Goal: Task Accomplishment & Management: Manage account settings

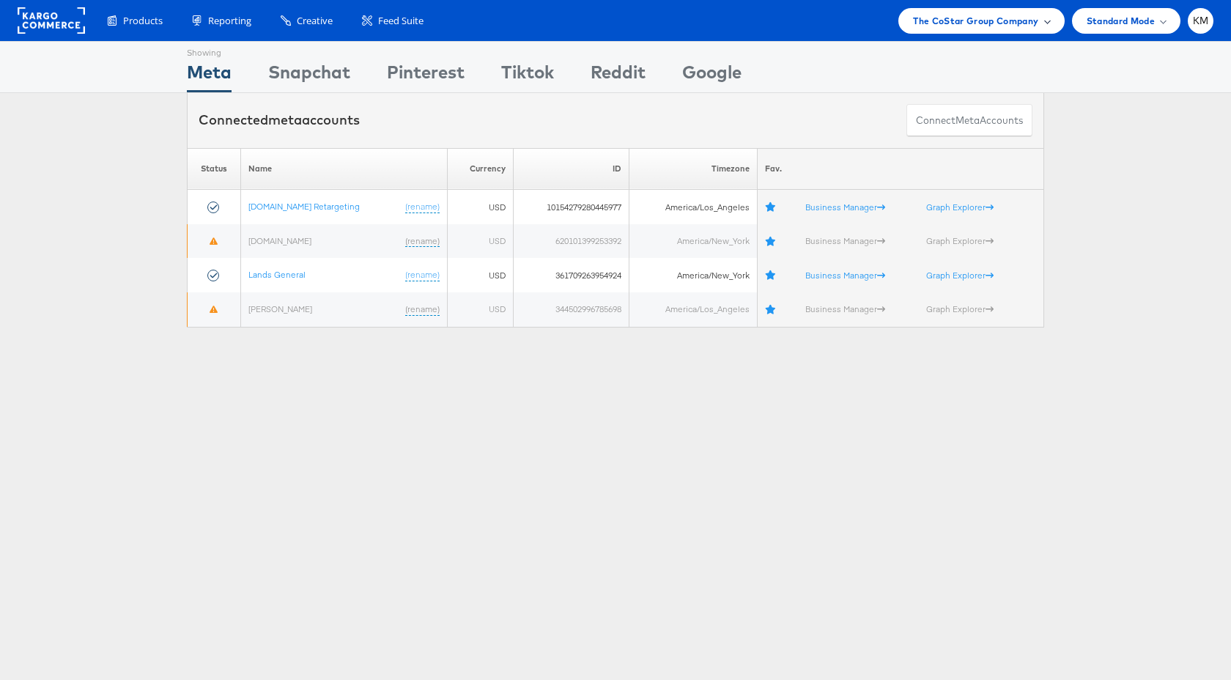
click at [952, 22] on span "The CoStar Group Company" at bounding box center [975, 20] width 125 height 15
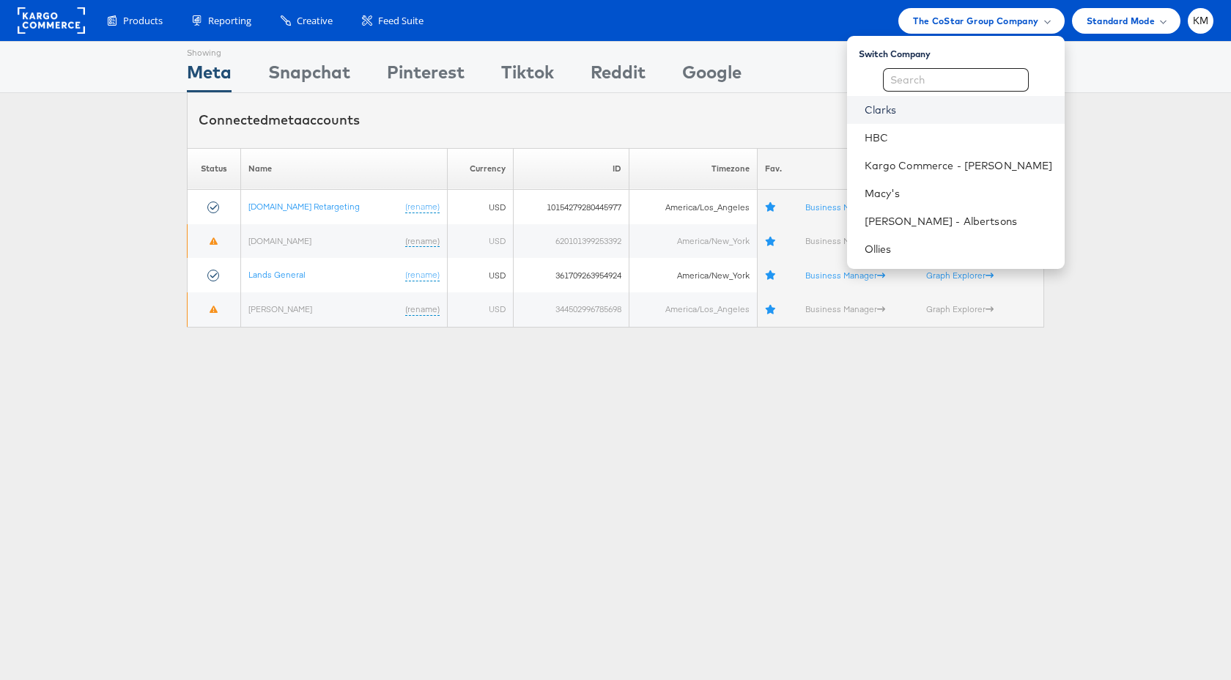
click at [919, 111] on link "Clarks" at bounding box center [958, 110] width 188 height 15
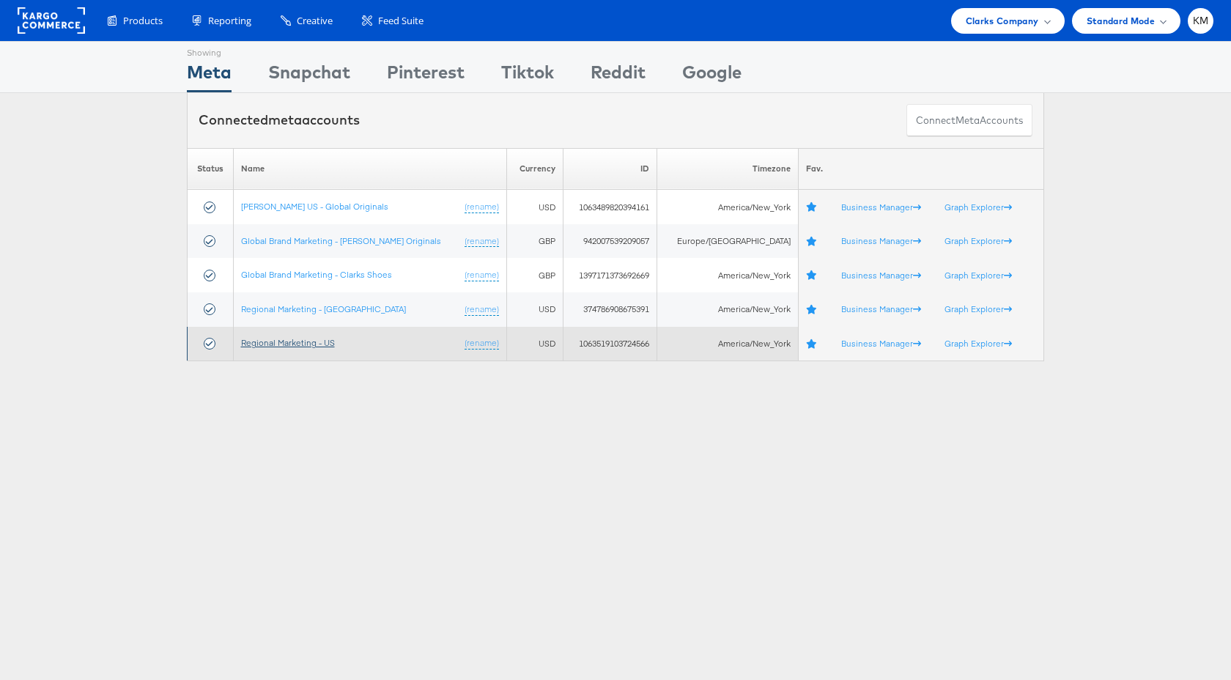
click at [315, 345] on link "Regional Marketing - US" at bounding box center [288, 342] width 94 height 11
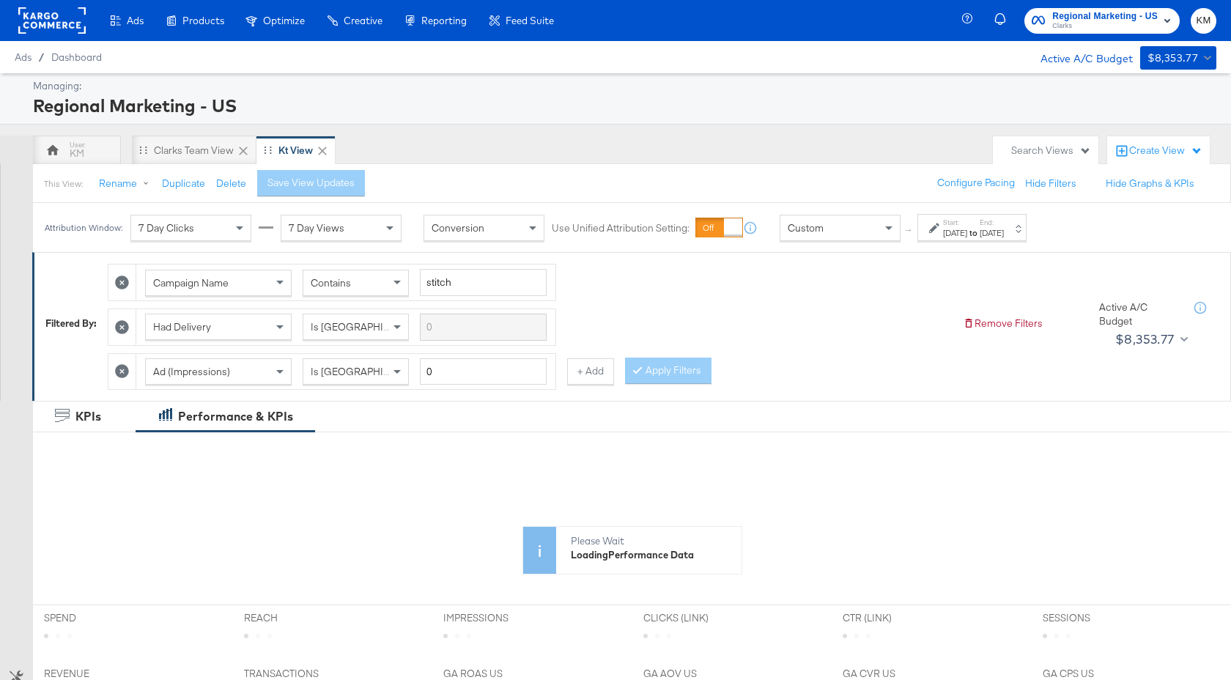
click at [862, 234] on div "Custom" at bounding box center [839, 227] width 119 height 25
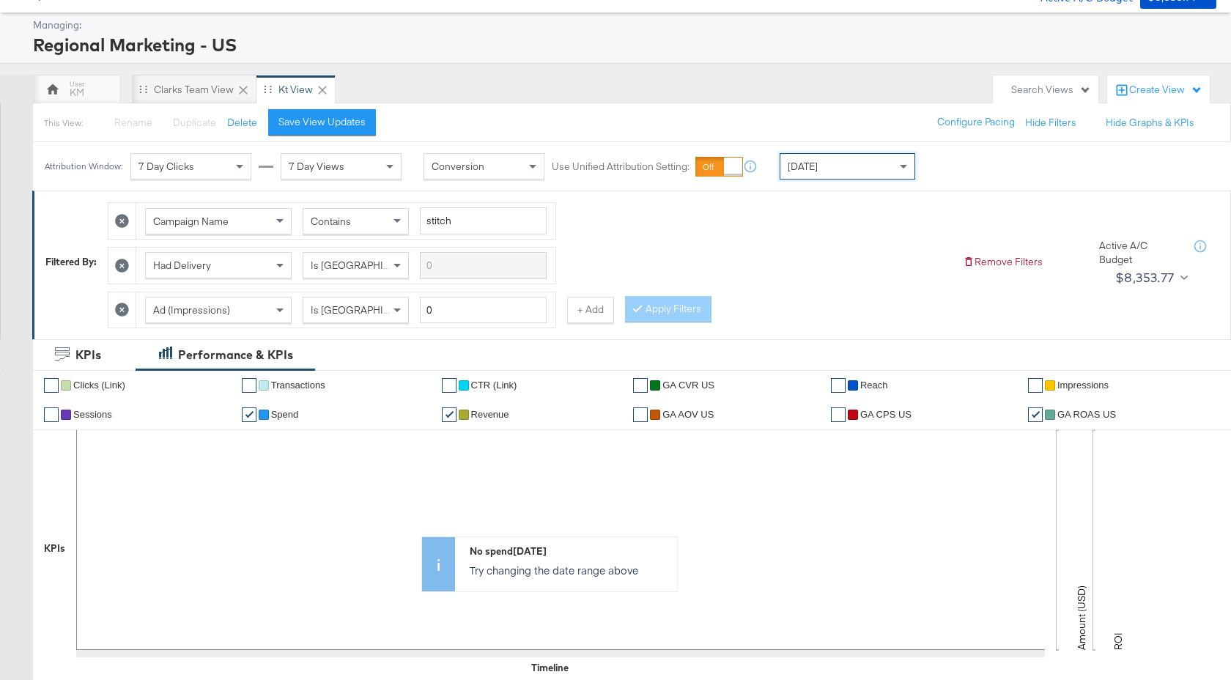
scroll to position [4, 0]
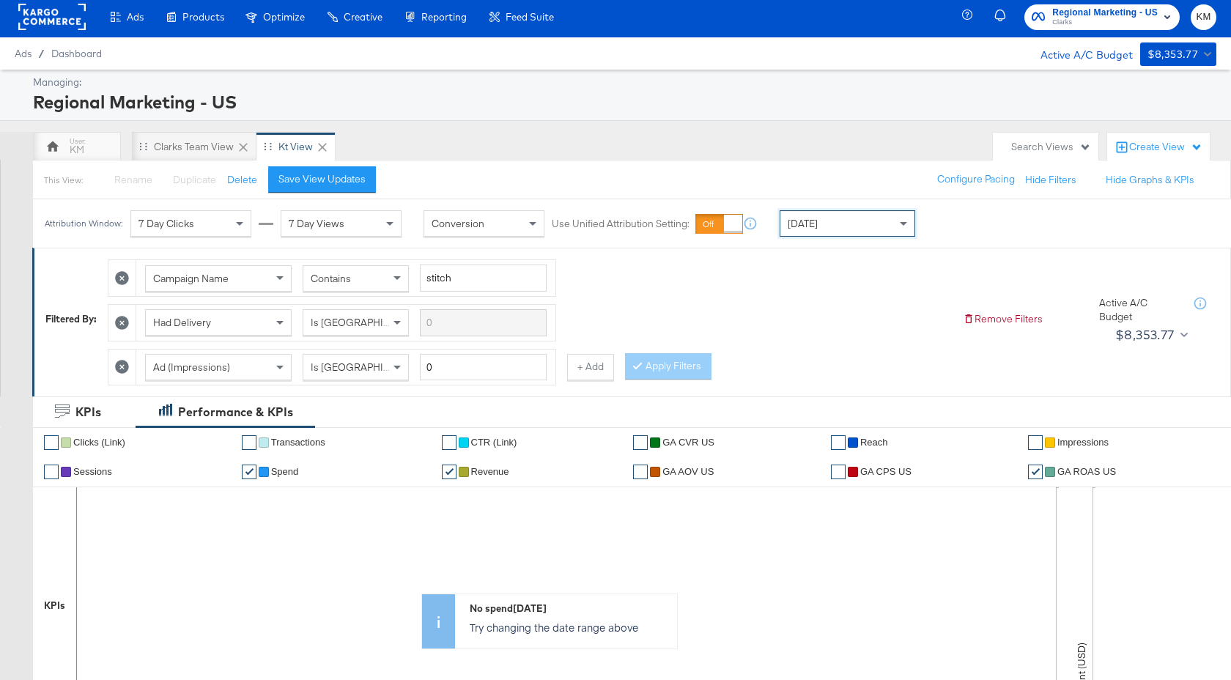
click at [841, 217] on div "[DATE]" at bounding box center [847, 223] width 134 height 25
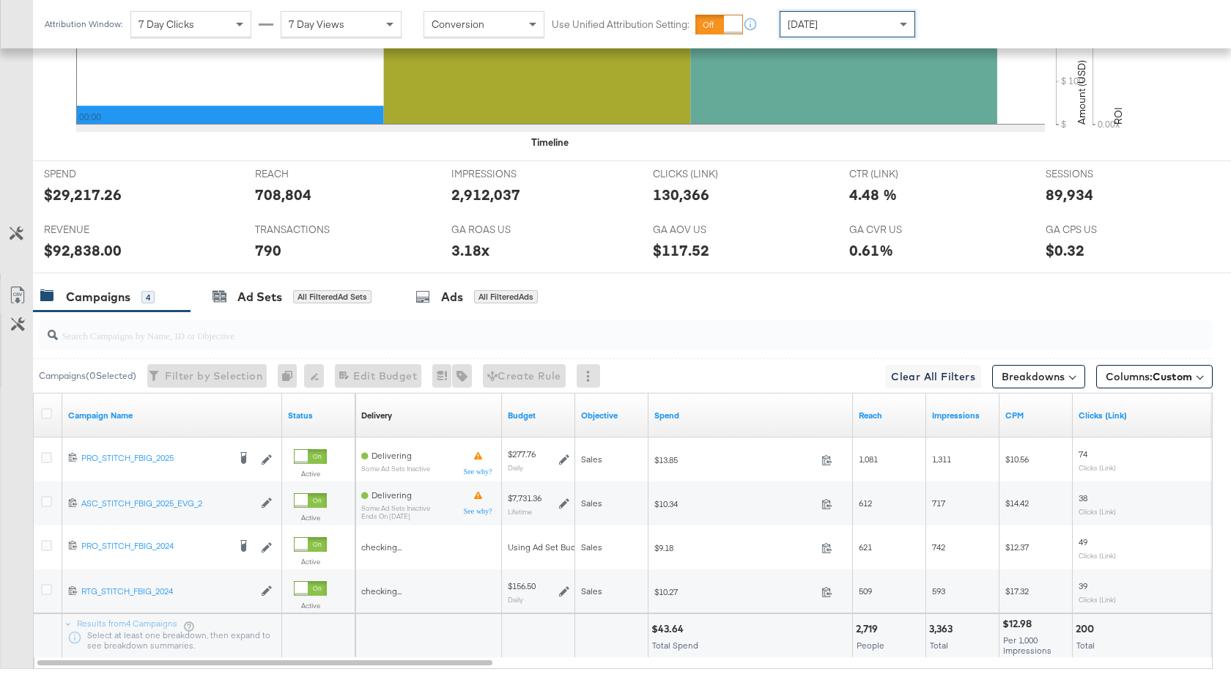
scroll to position [671, 0]
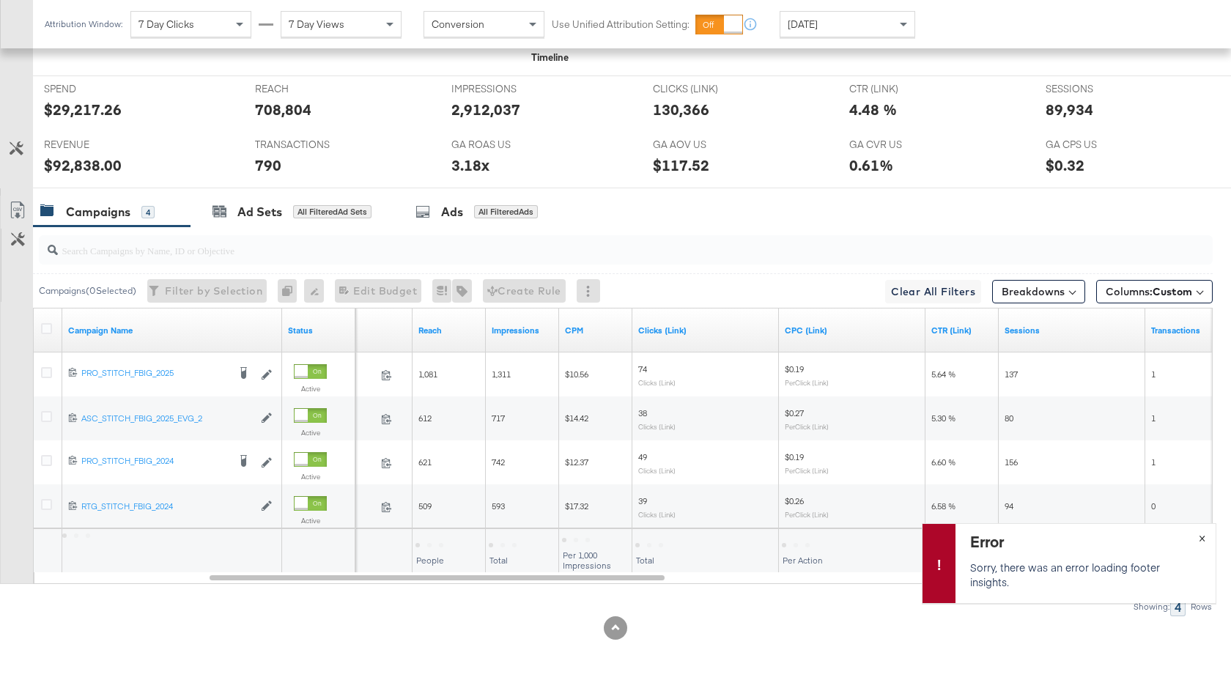
click at [1202, 538] on span "×" at bounding box center [1201, 536] width 7 height 17
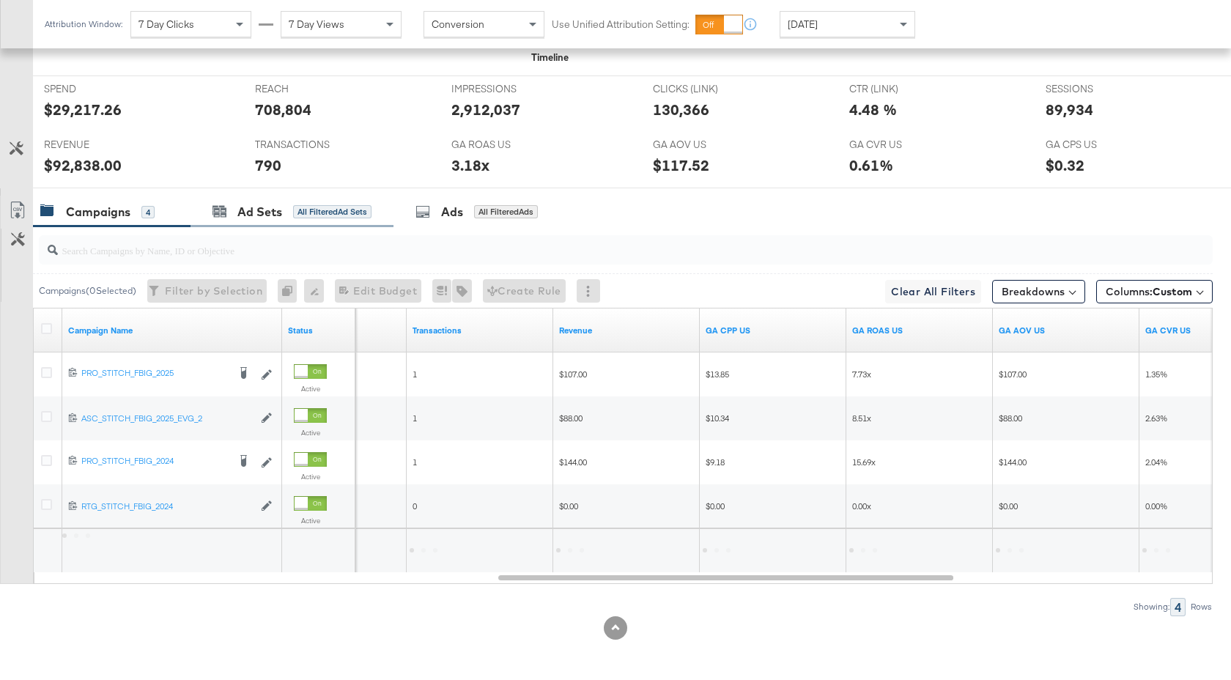
click at [259, 201] on div "Ad Sets All Filtered Ad Sets" at bounding box center [291, 211] width 203 height 31
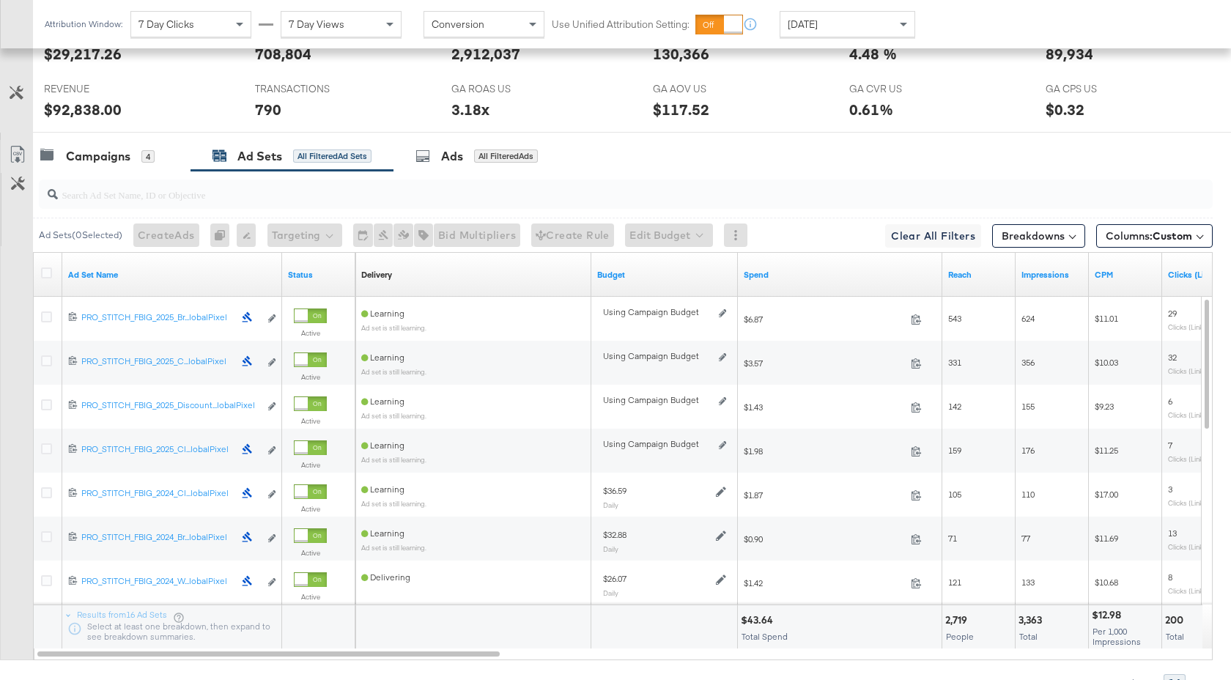
scroll to position [803, 0]
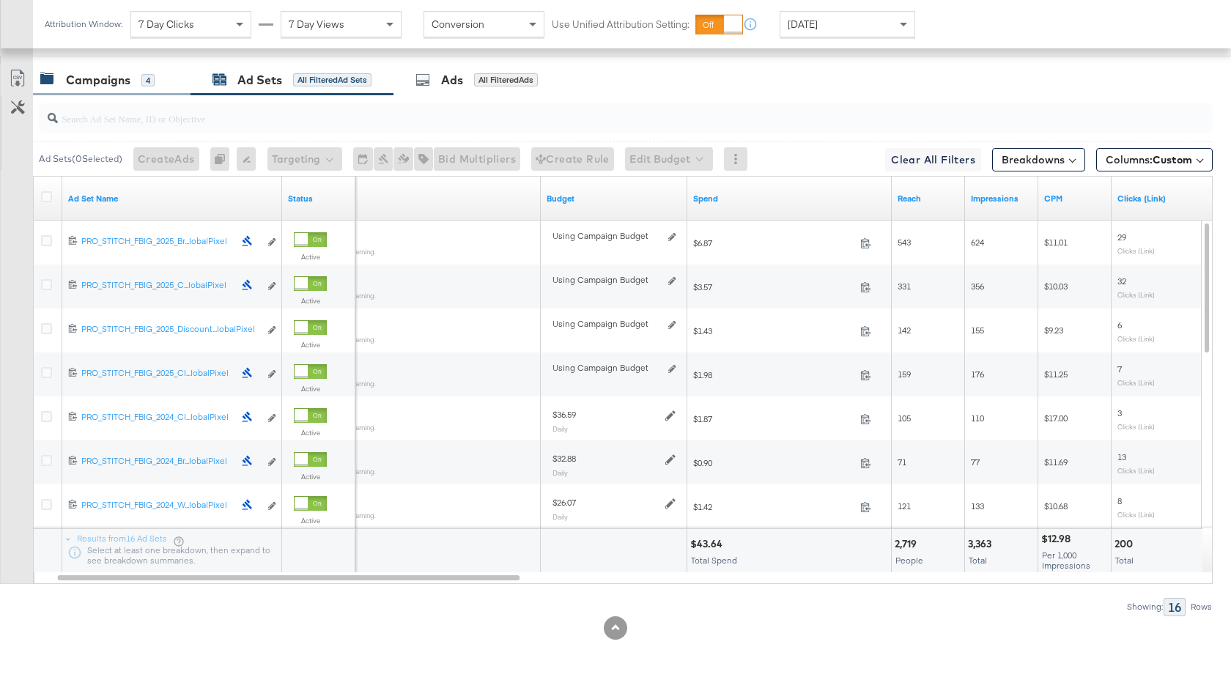
click at [104, 82] on div "Campaigns" at bounding box center [98, 80] width 64 height 17
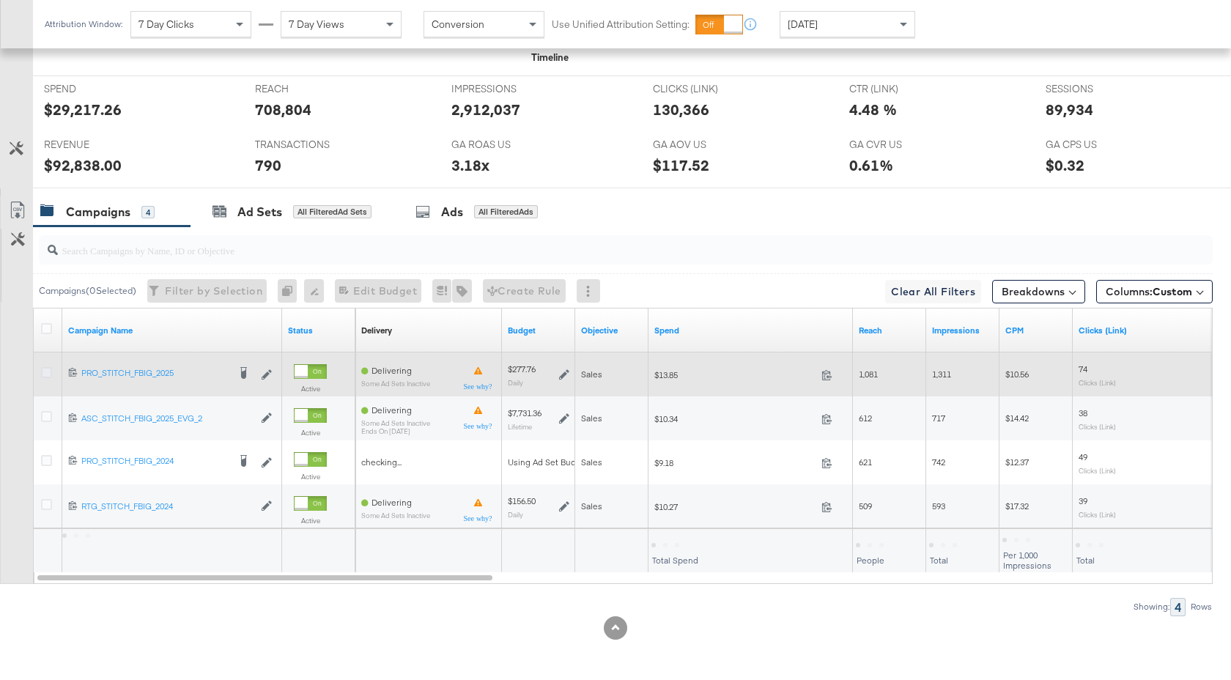
click at [48, 375] on icon at bounding box center [46, 372] width 11 height 11
click at [0, 0] on input "checkbox" at bounding box center [0, 0] width 0 height 0
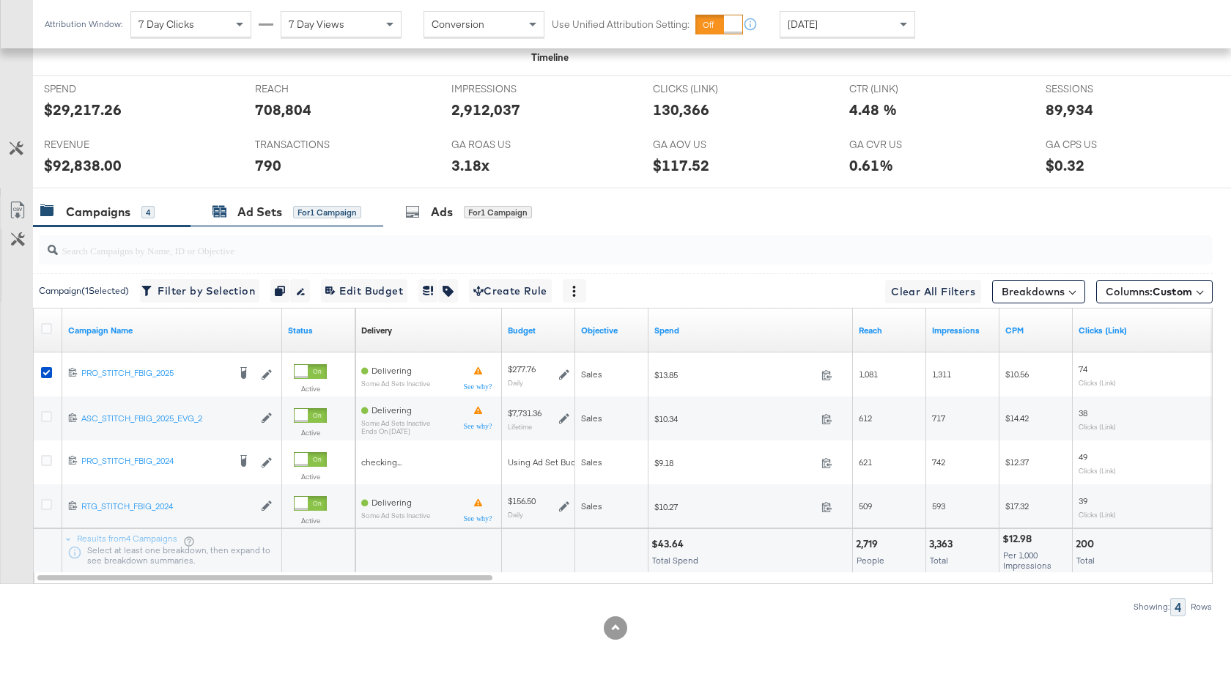
click at [262, 216] on div "Ad Sets" at bounding box center [259, 212] width 45 height 17
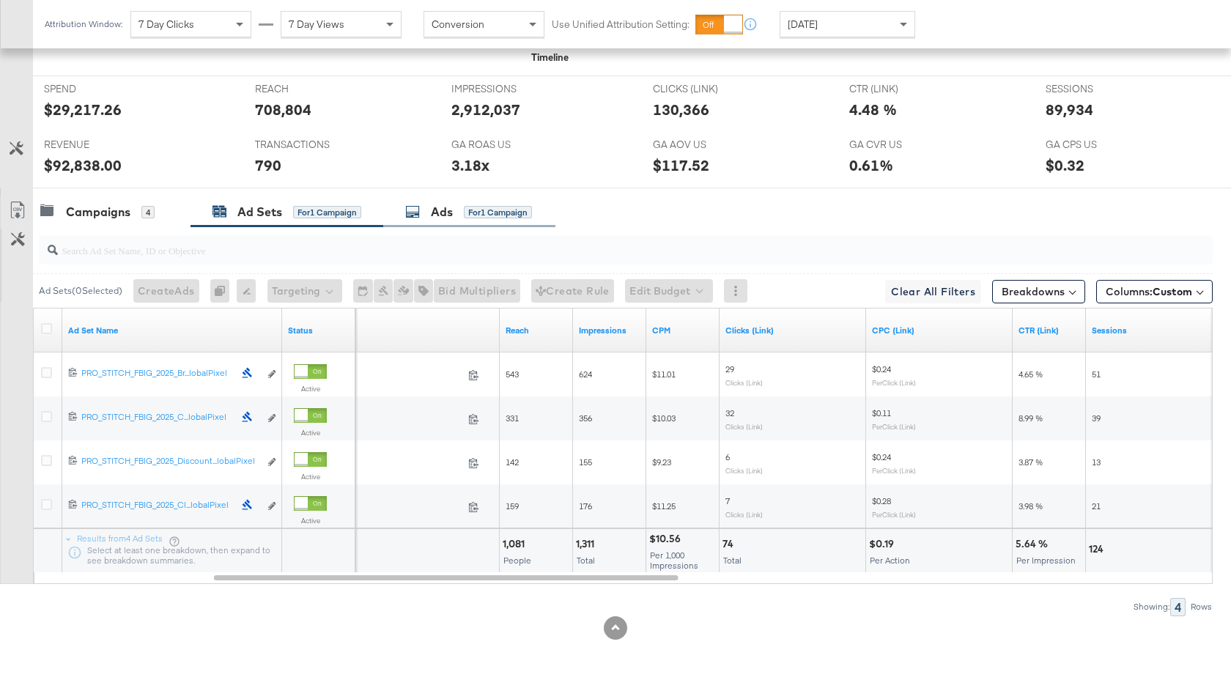
click at [449, 215] on div "Ads" at bounding box center [442, 212] width 22 height 17
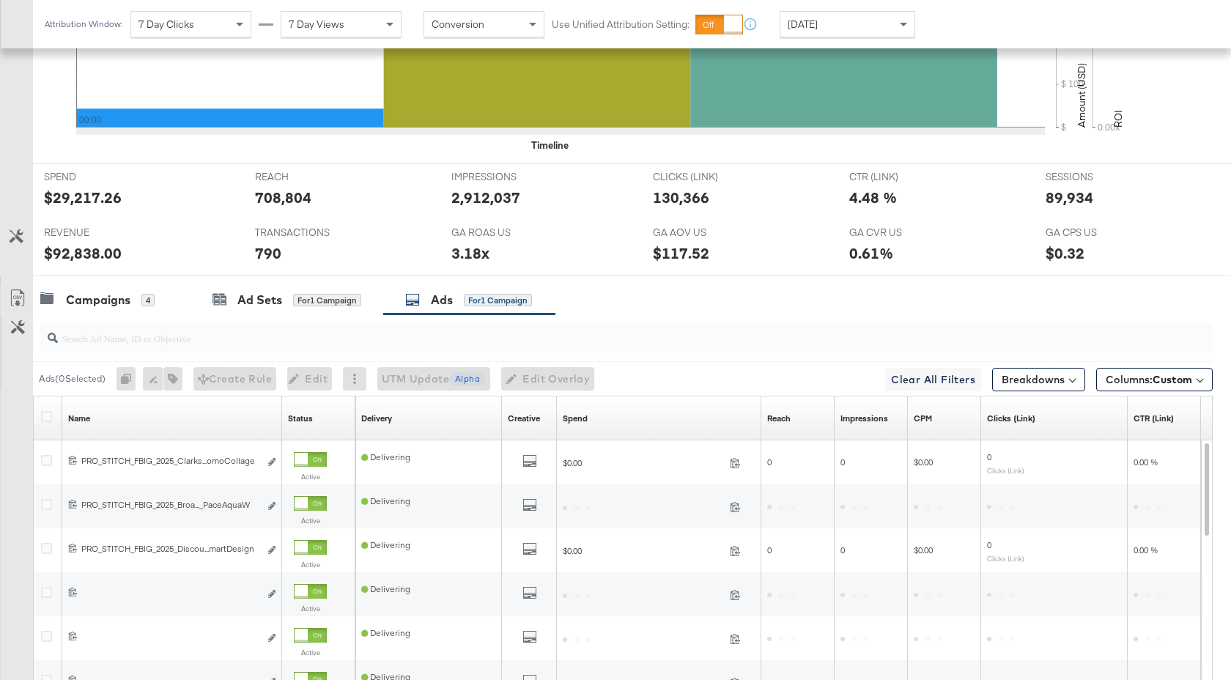
scroll to position [803, 0]
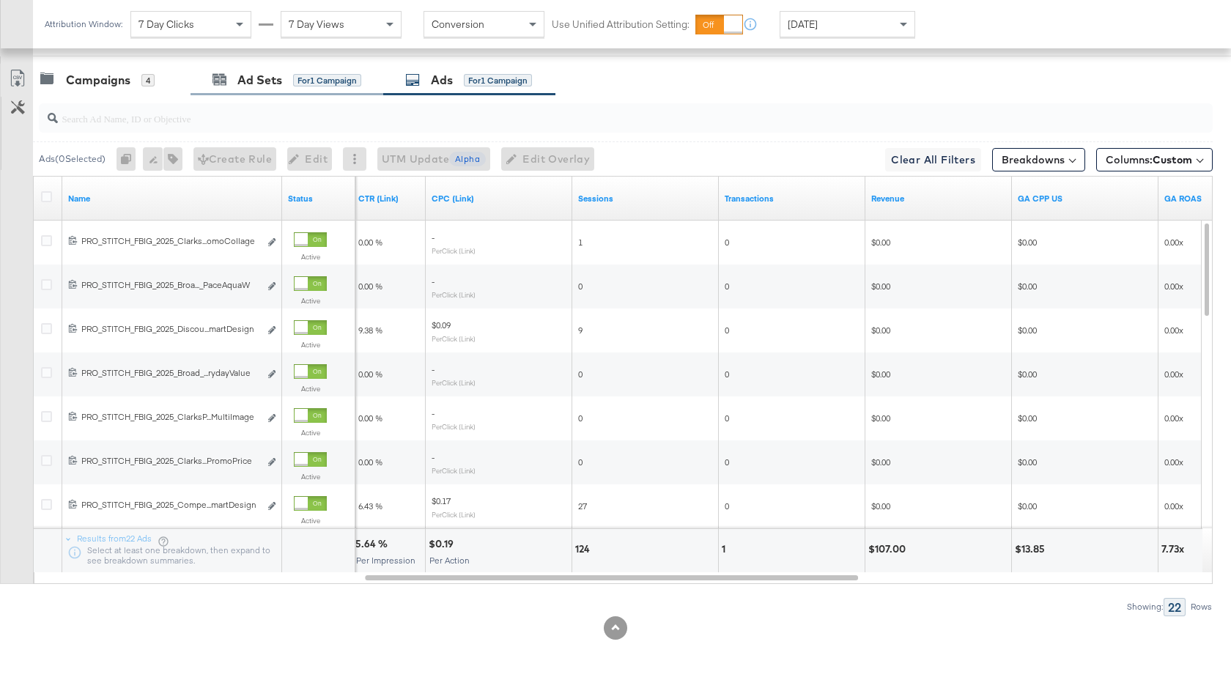
click at [273, 88] on div "Ad Sets for 1 Campaign" at bounding box center [286, 79] width 193 height 31
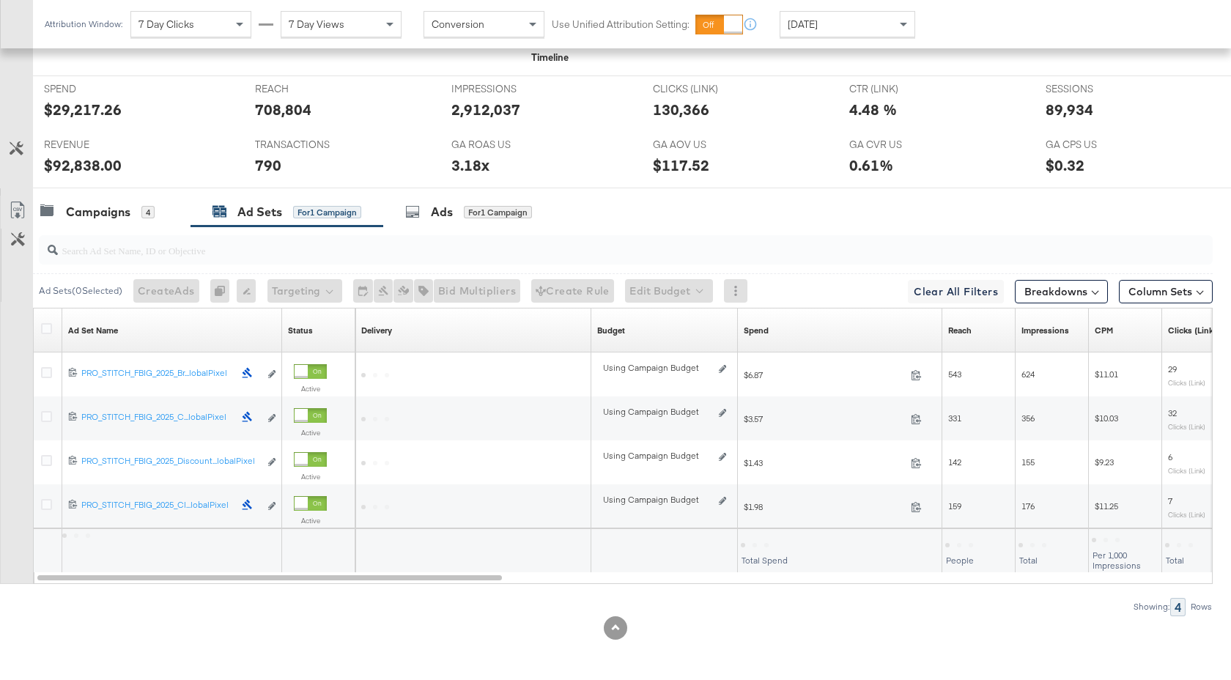
scroll to position [671, 0]
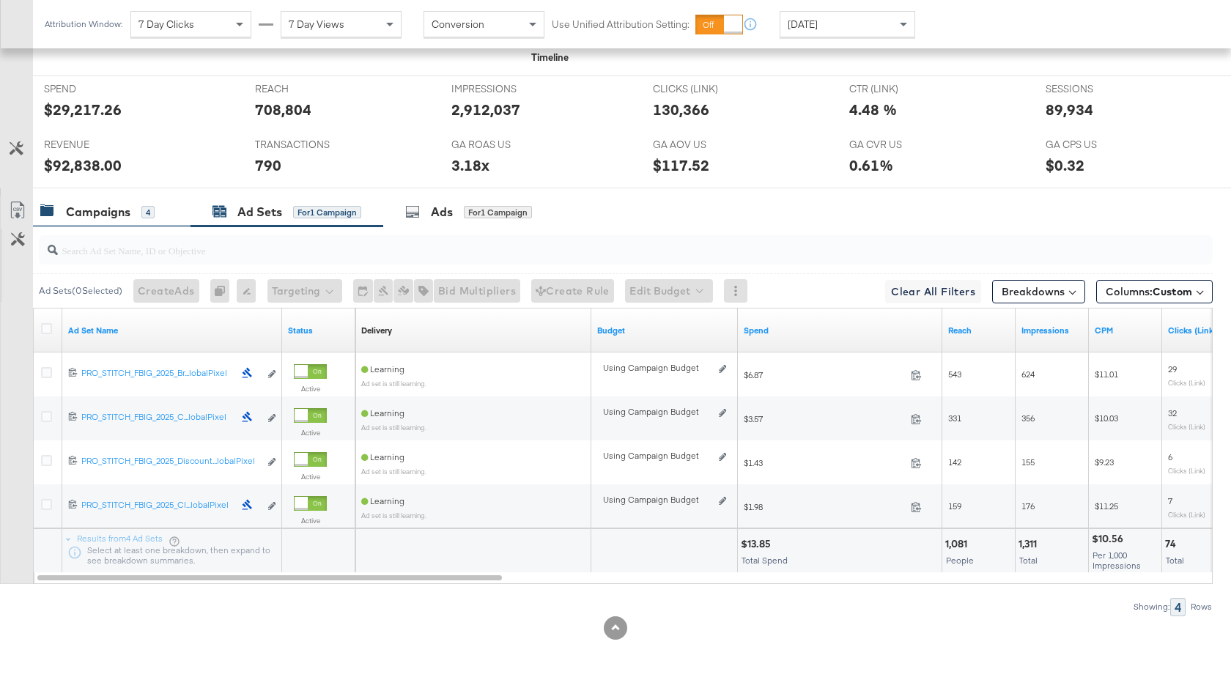
click at [111, 215] on div "Campaigns" at bounding box center [98, 212] width 64 height 17
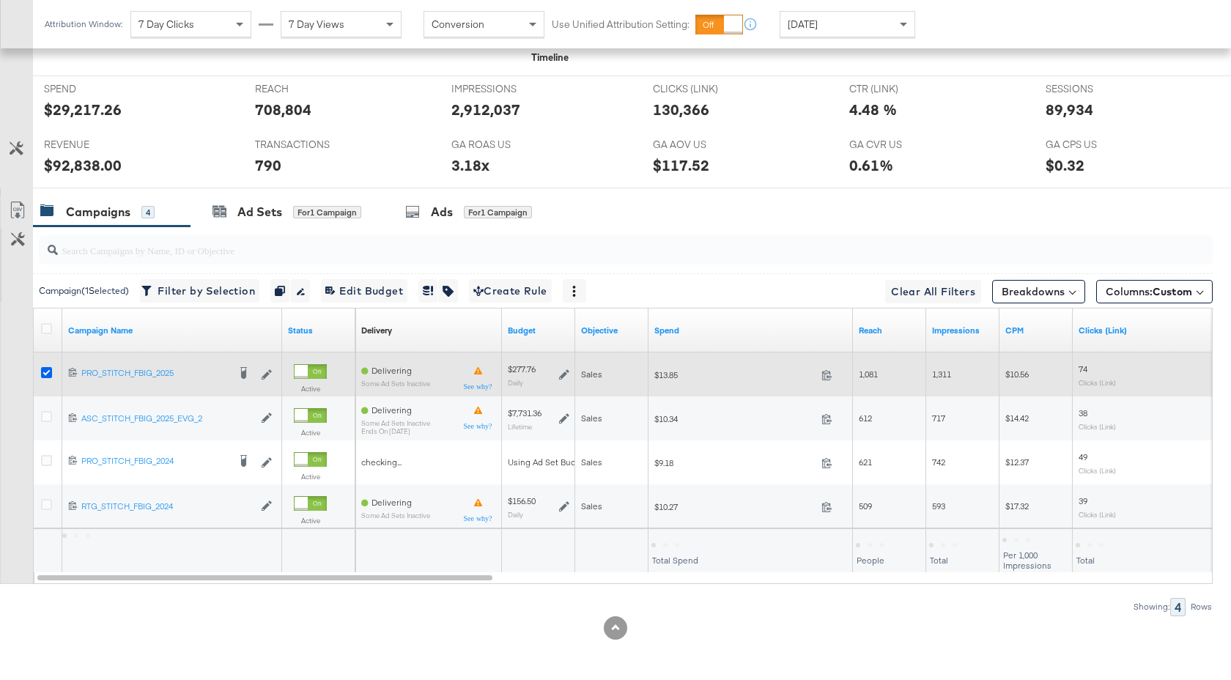
click at [48, 373] on icon at bounding box center [46, 372] width 11 height 11
click at [0, 0] on input "checkbox" at bounding box center [0, 0] width 0 height 0
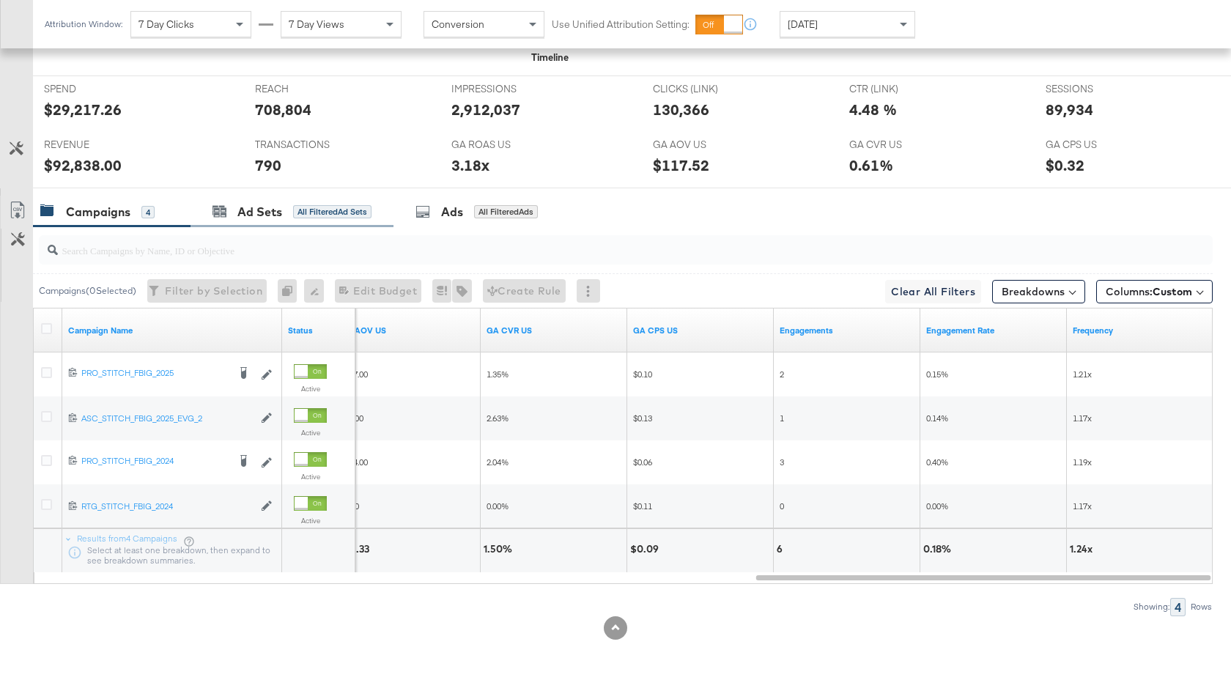
click at [282, 223] on div "Ad Sets All Filtered Ad Sets" at bounding box center [291, 211] width 203 height 31
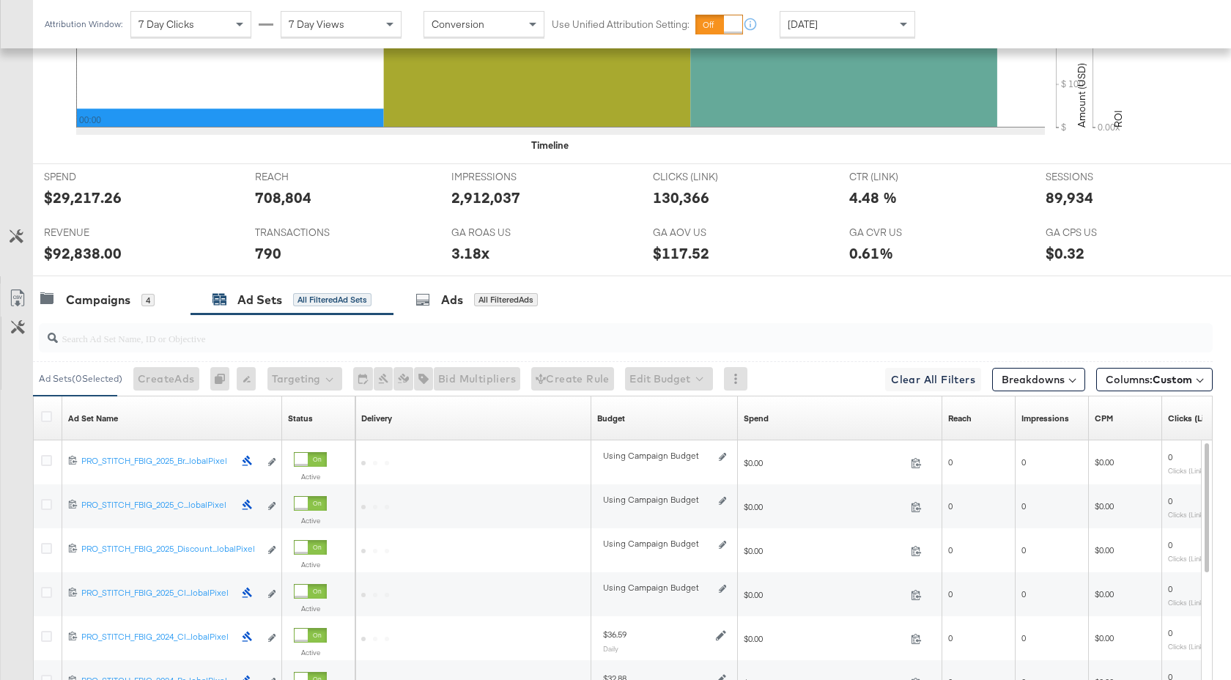
scroll to position [803, 0]
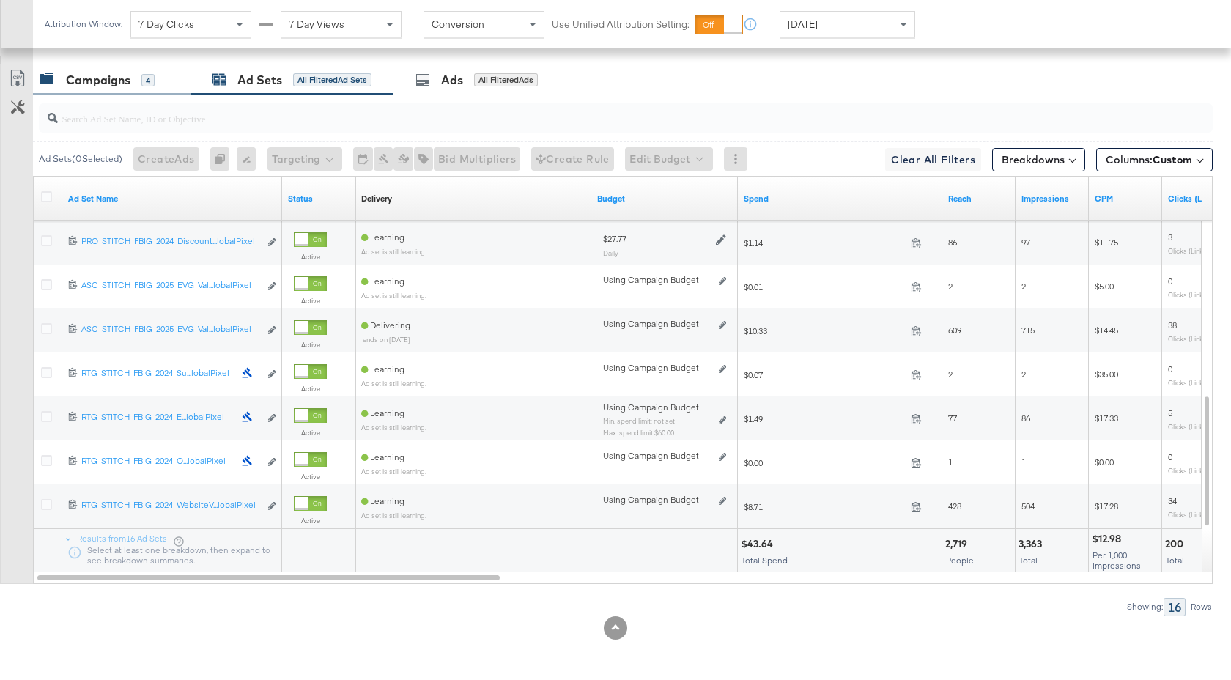
click at [112, 87] on div "Campaigns" at bounding box center [98, 80] width 64 height 17
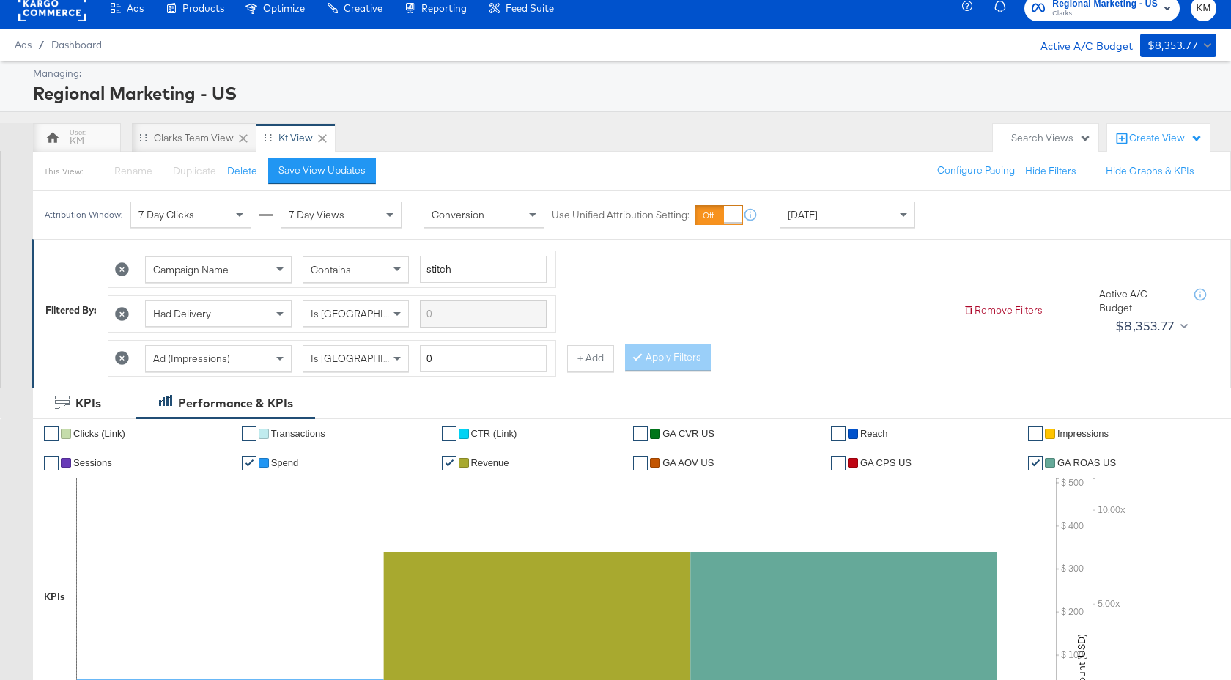
scroll to position [0, 0]
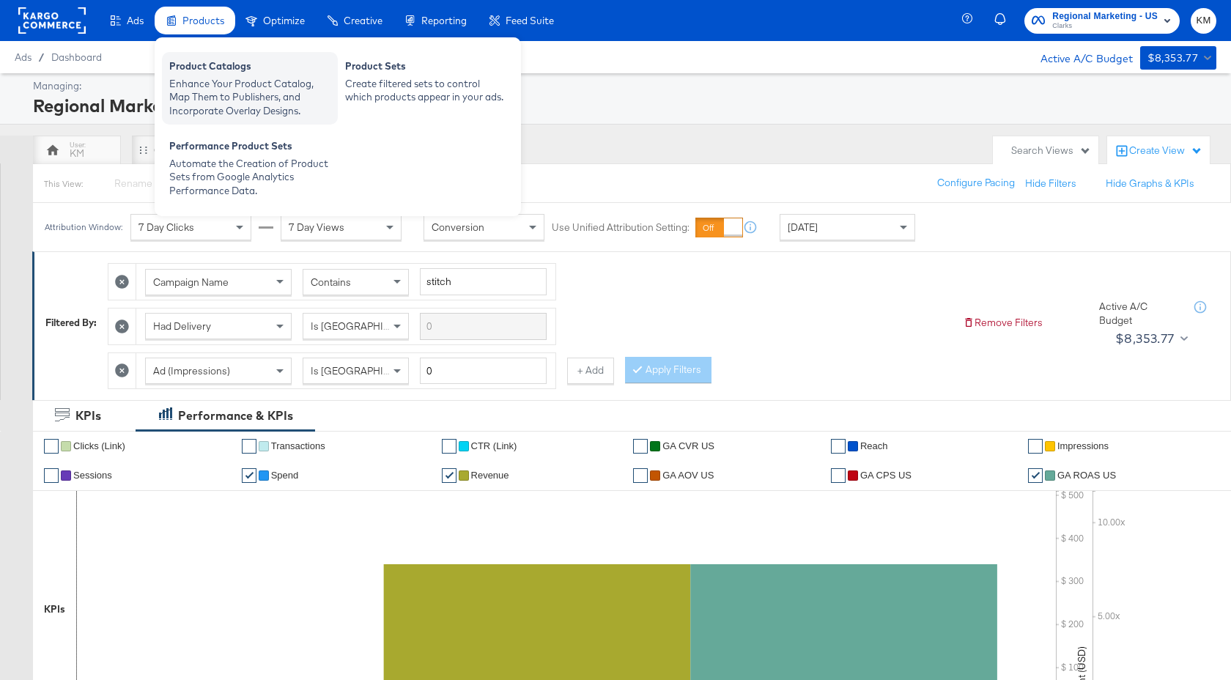
click at [225, 86] on div "Enhance Your Product Catalog, Map Them to Publishers, and Incorporate Overlay D…" at bounding box center [249, 97] width 161 height 41
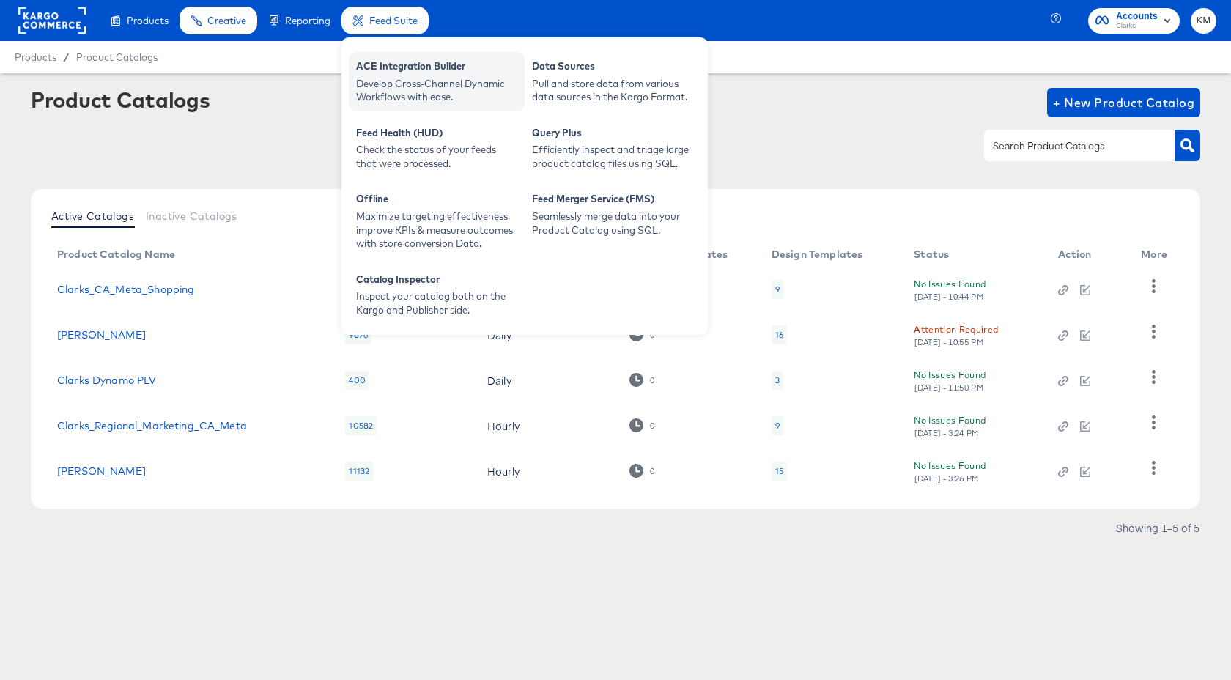
click at [399, 80] on div "Develop Cross-Channel Dynamic Workflows with ease." at bounding box center [436, 90] width 161 height 27
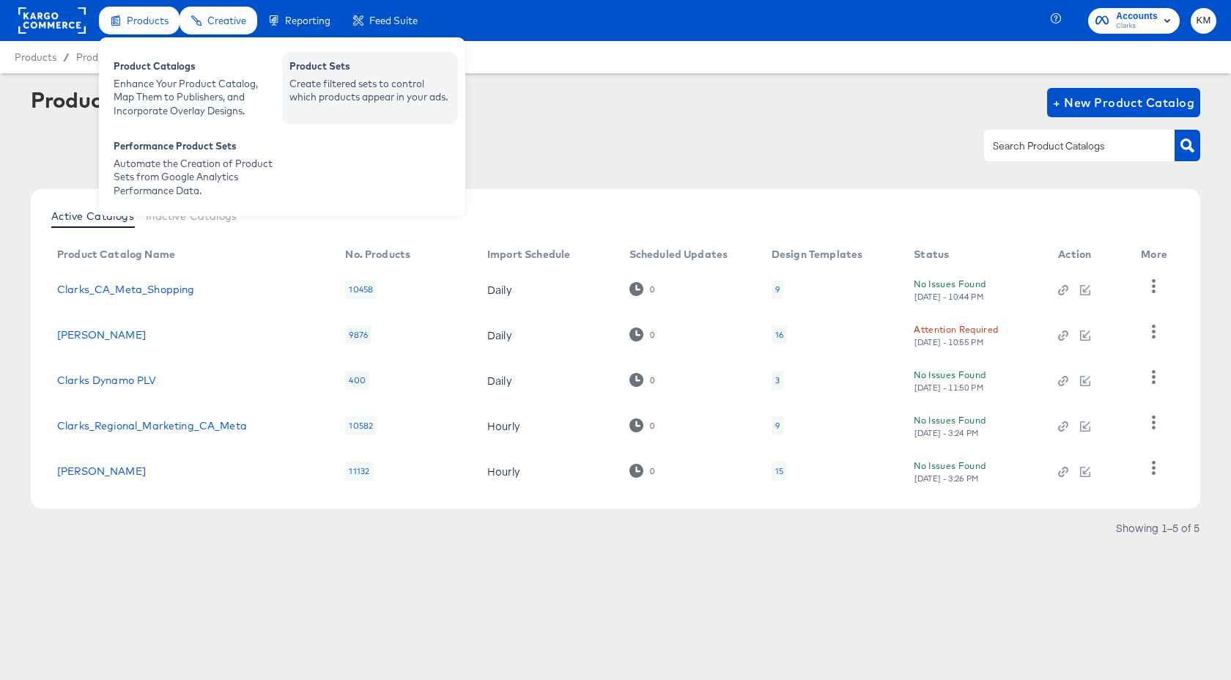
click at [344, 80] on div "Create filtered sets to control which products appear in your ads." at bounding box center [369, 90] width 161 height 27
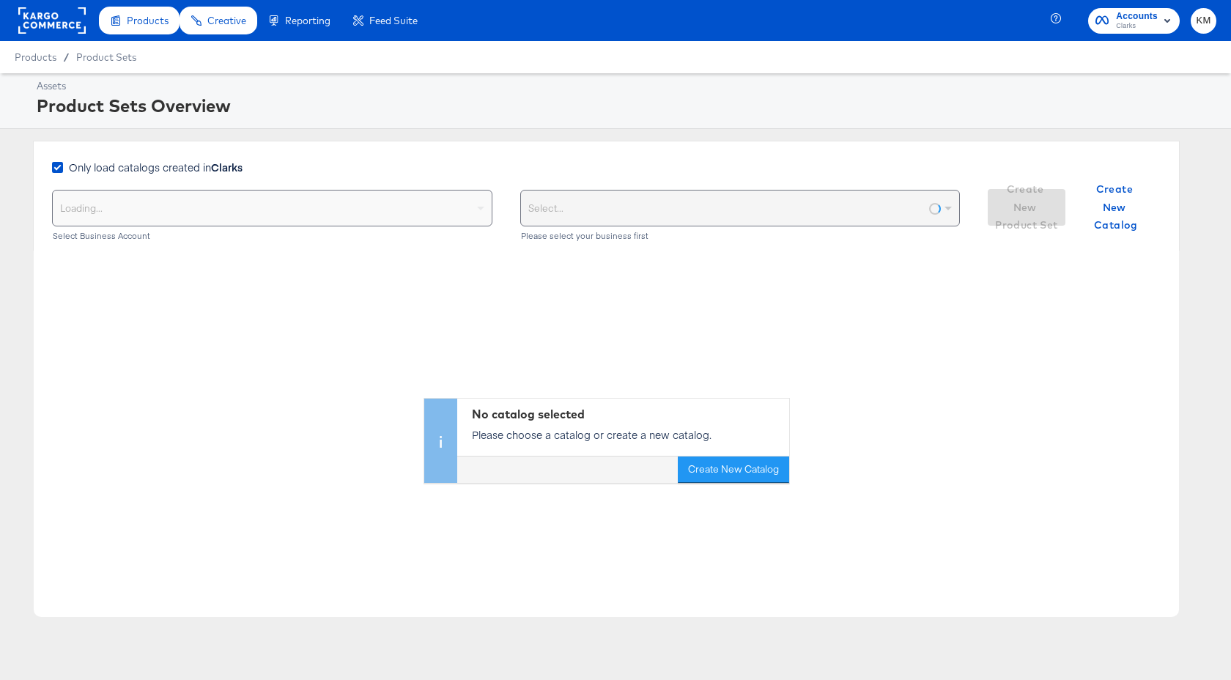
click at [178, 171] on span "Only load catalogs created in Clarks" at bounding box center [156, 167] width 174 height 15
click at [0, 0] on input "Only load catalogs created in Clarks" at bounding box center [0, 0] width 0 height 0
click at [184, 199] on div "Select your business" at bounding box center [272, 207] width 439 height 35
click at [599, 212] on div "Choose the product catalog that includes what you want to sell" at bounding box center [740, 207] width 439 height 35
type input "clarks"
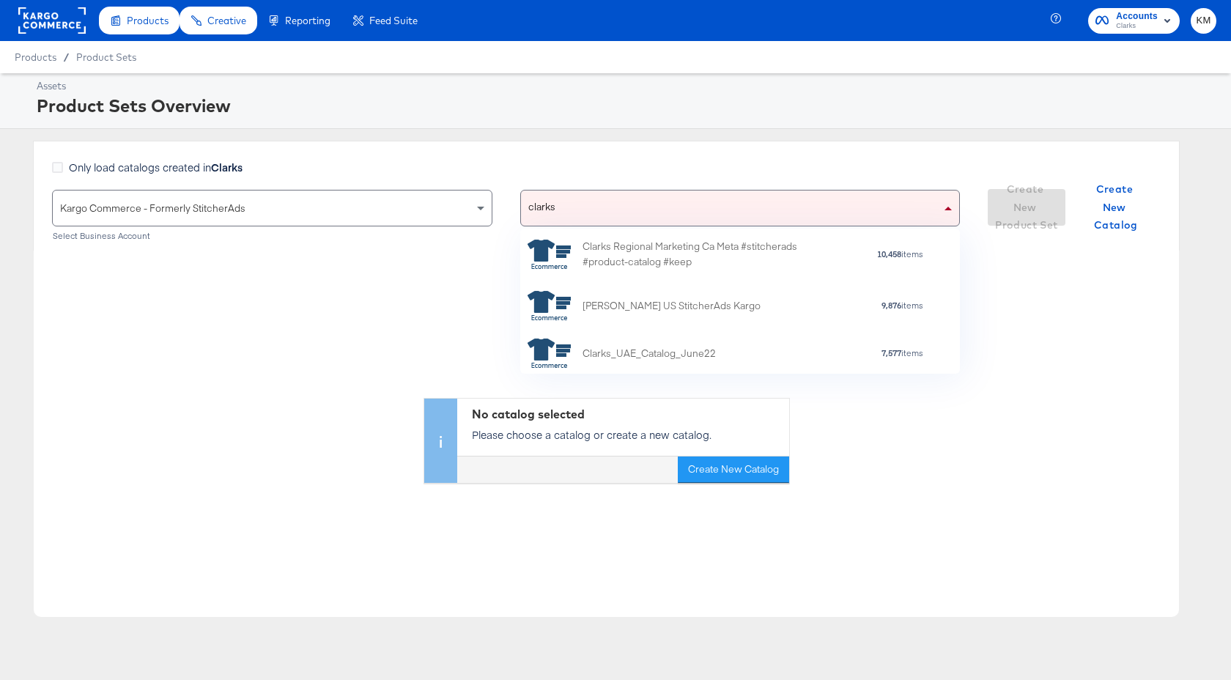
scroll to position [100, 0]
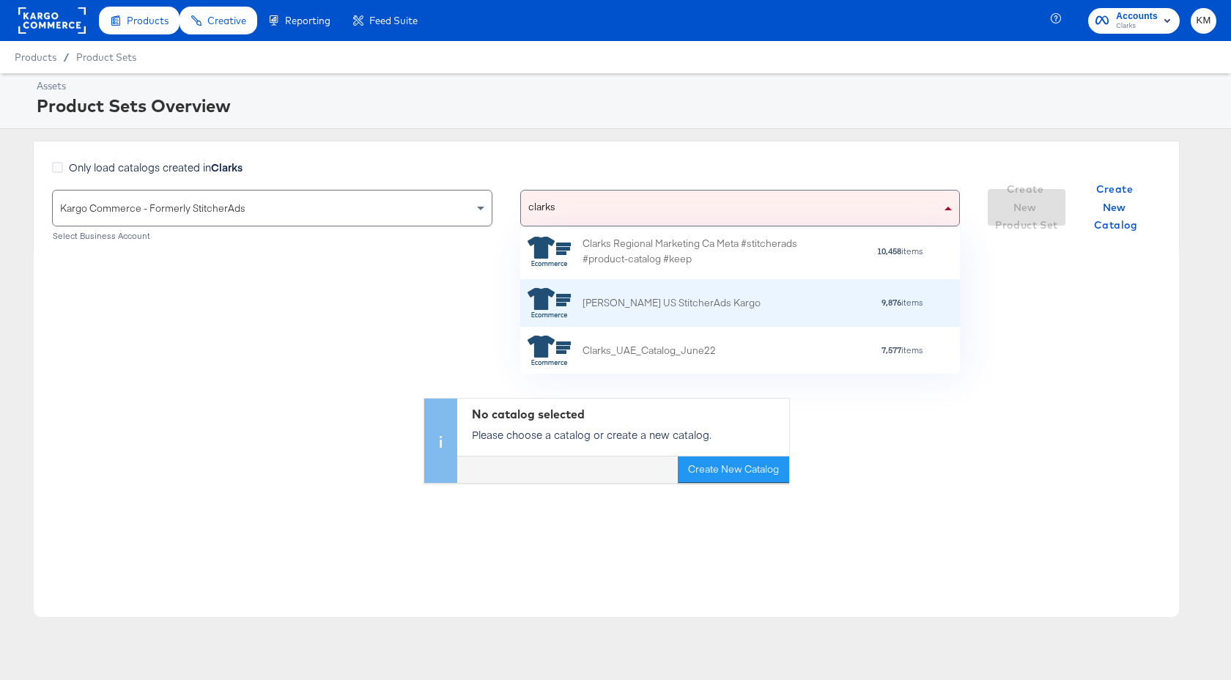
click at [659, 308] on div "Clarks US StitcherAds Kargo" at bounding box center [671, 302] width 178 height 15
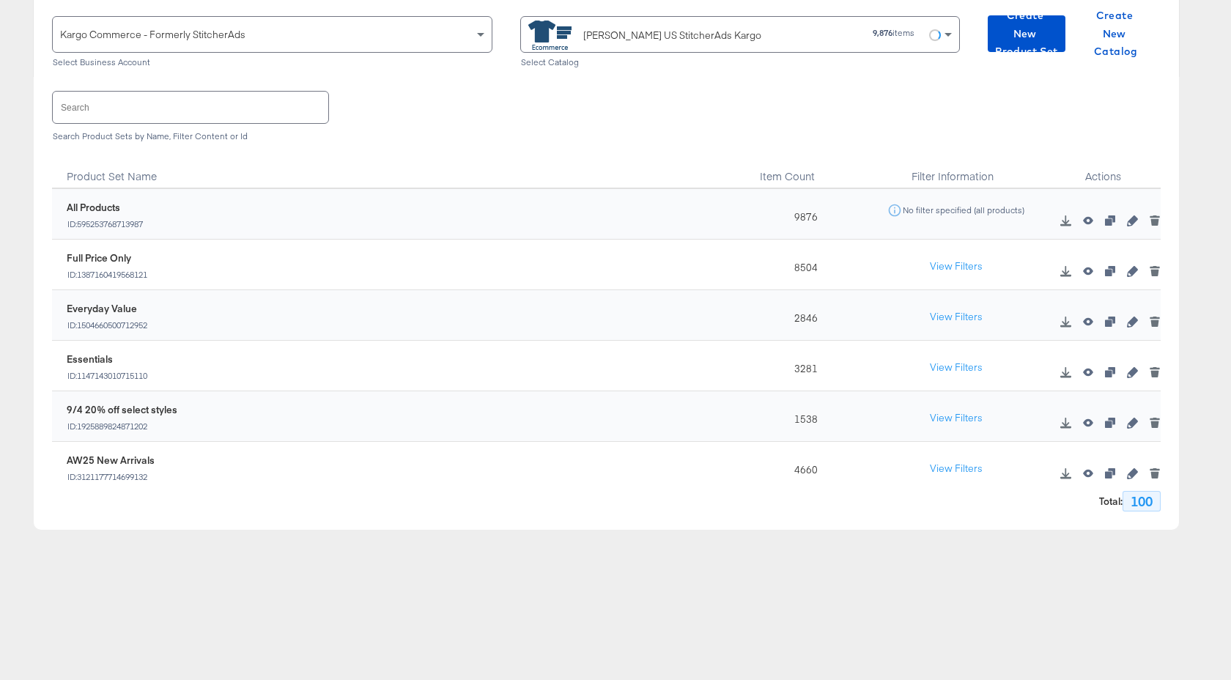
scroll to position [0, 0]
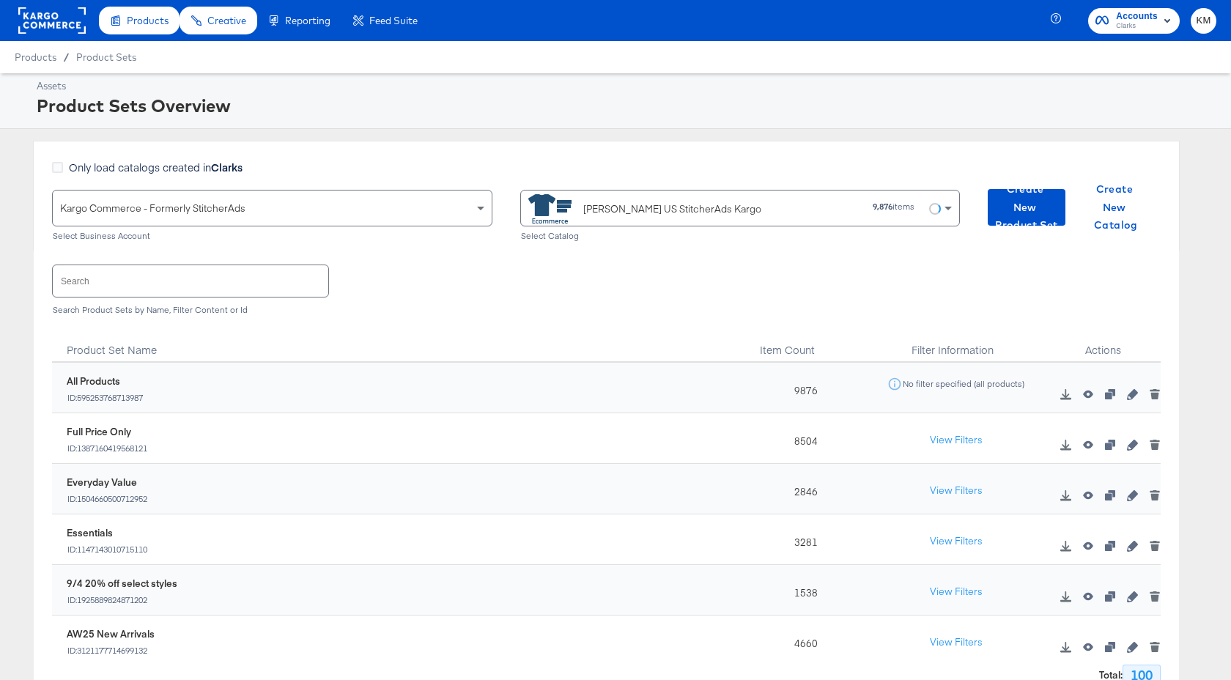
click at [68, 15] on rect at bounding box center [51, 20] width 67 height 26
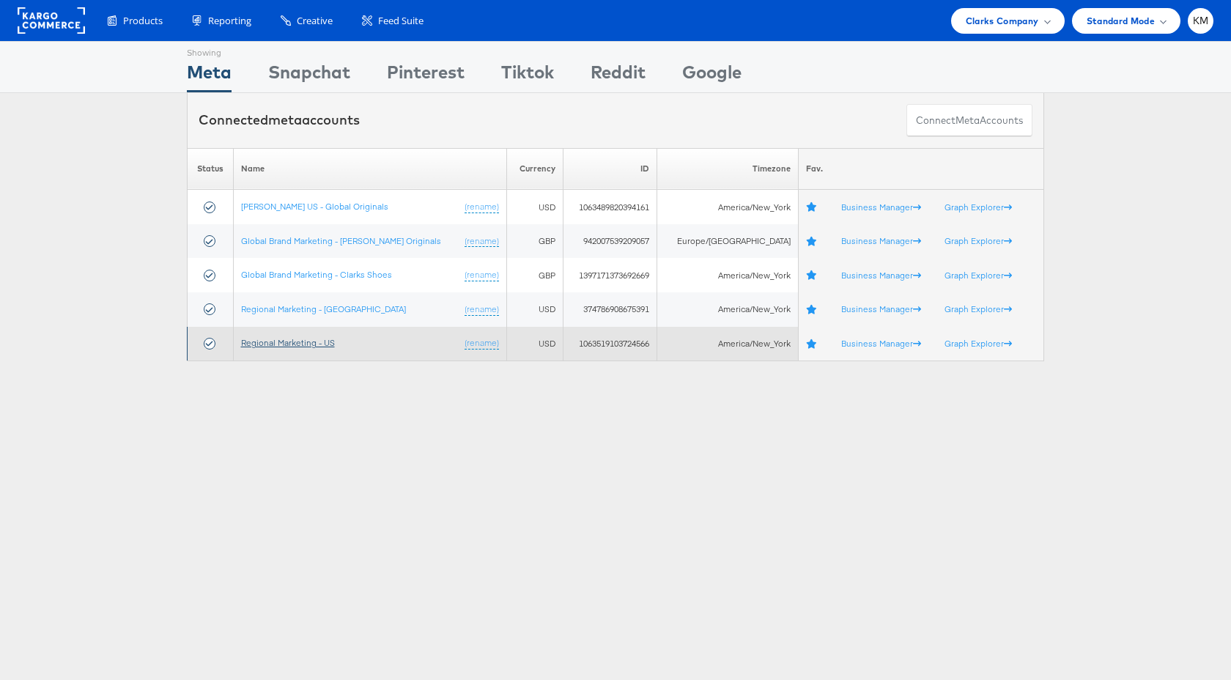
click at [318, 344] on link "Regional Marketing - US" at bounding box center [288, 342] width 94 height 11
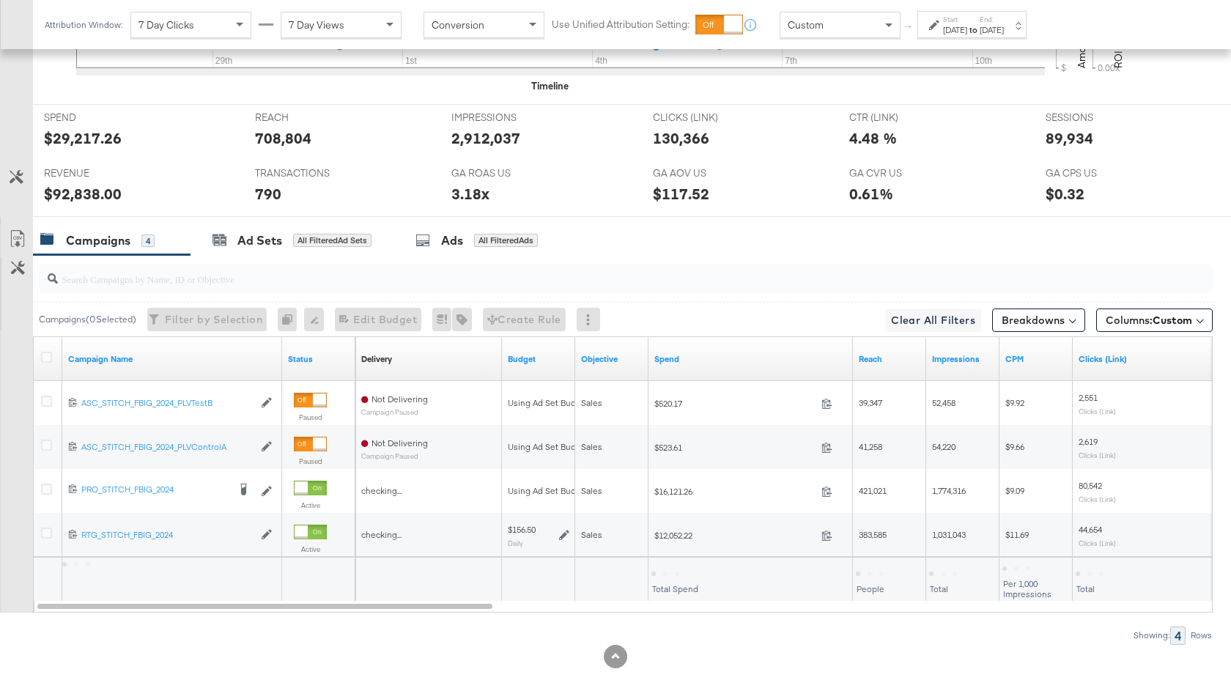
scroll to position [672, 0]
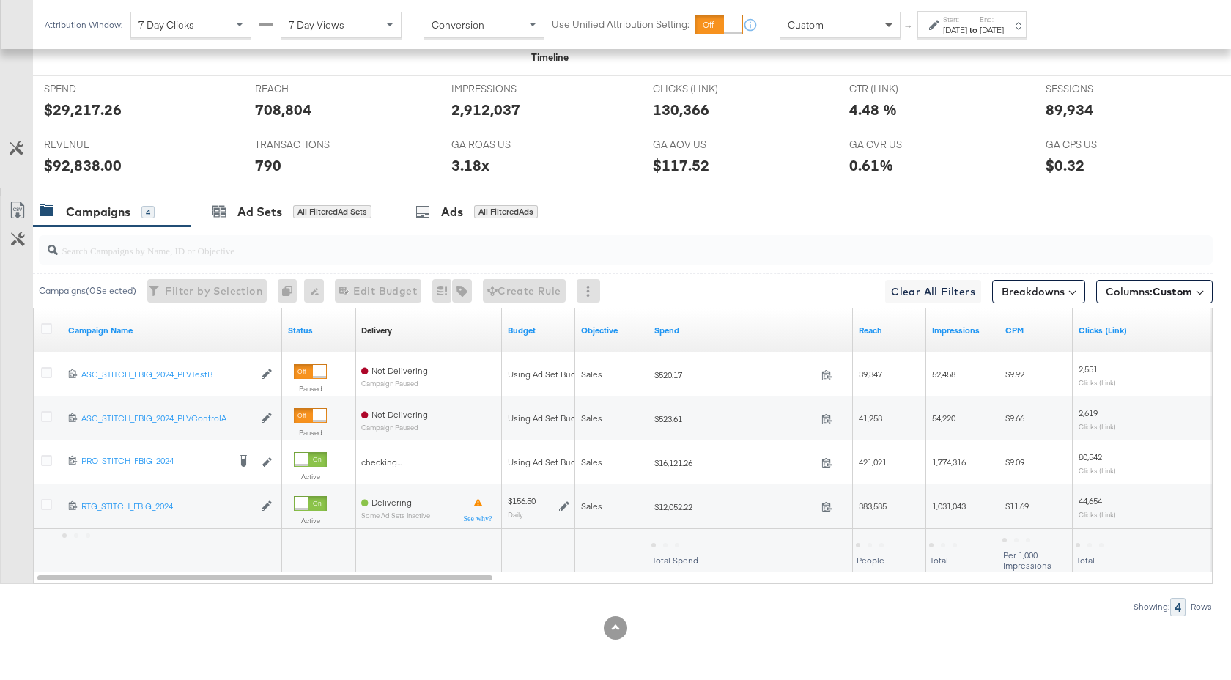
click at [892, 31] on span at bounding box center [890, 24] width 18 height 25
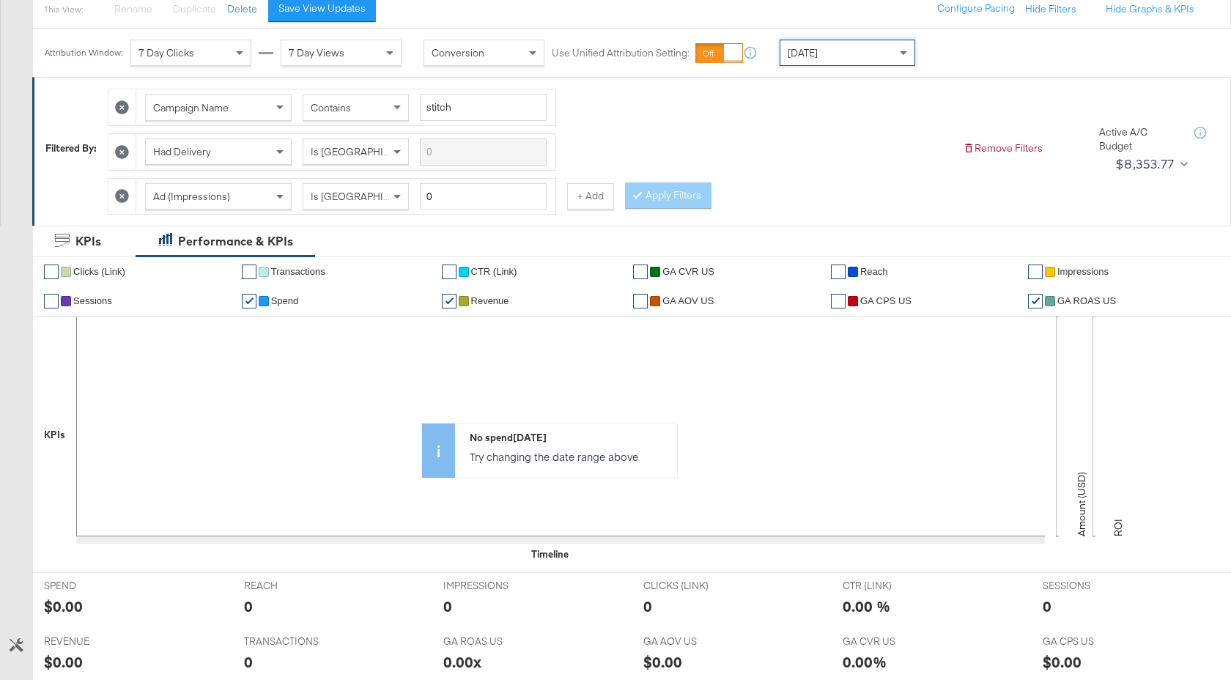
scroll to position [0, 0]
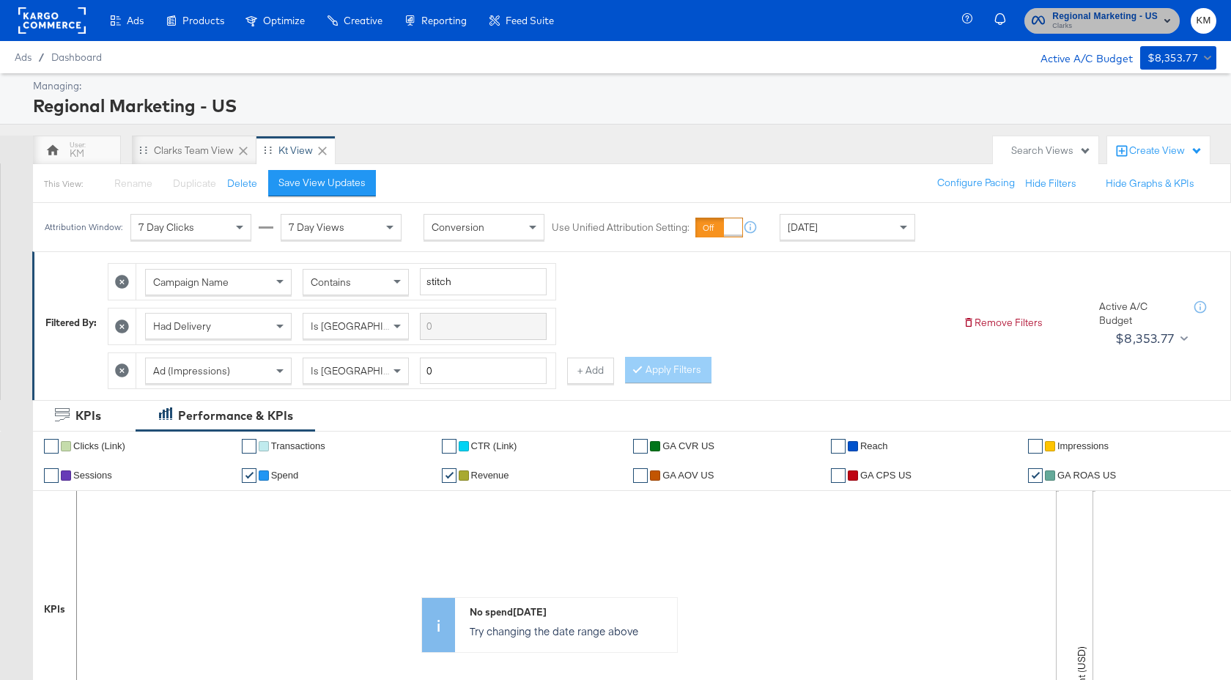
click at [1094, 15] on span "Regional Marketing - US" at bounding box center [1104, 16] width 105 height 15
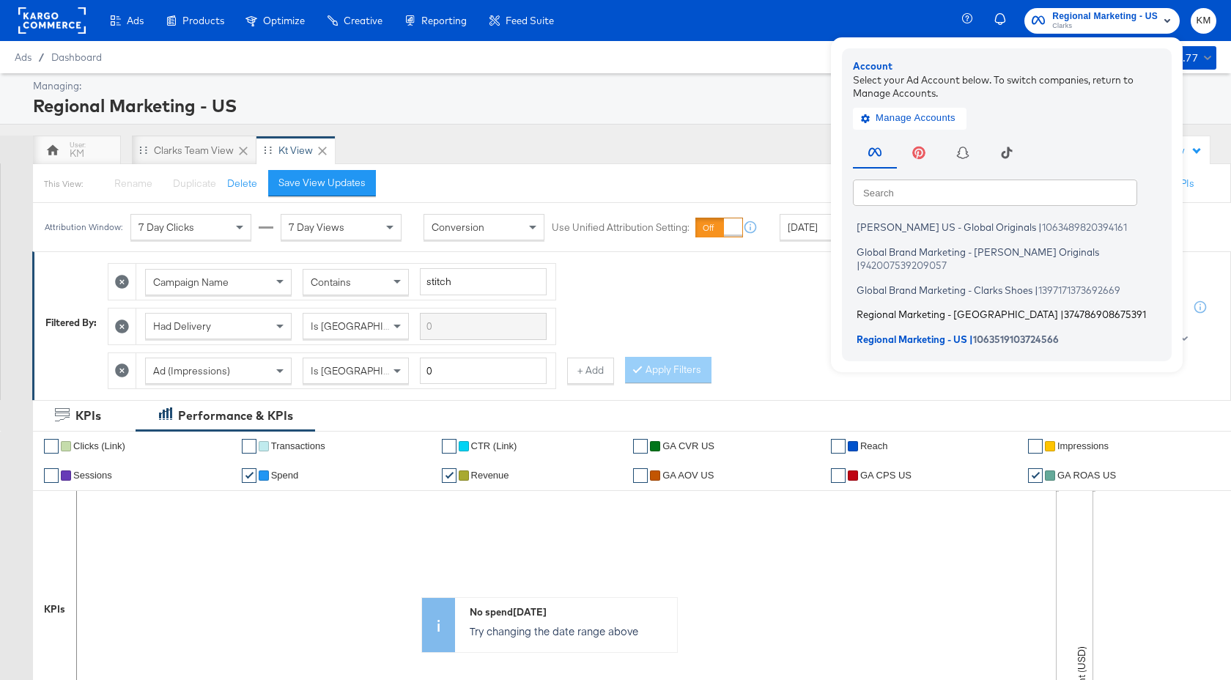
click at [1064, 308] on span "374786908675391" at bounding box center [1105, 314] width 82 height 12
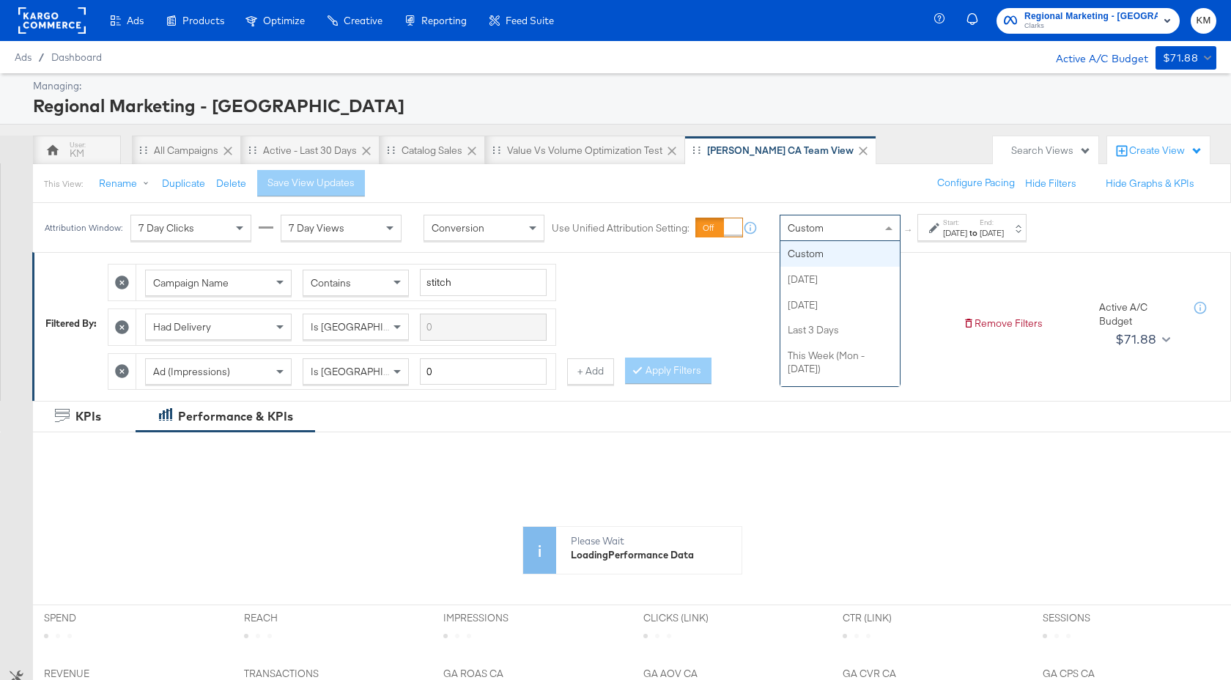
click at [838, 226] on div "Custom" at bounding box center [839, 227] width 119 height 25
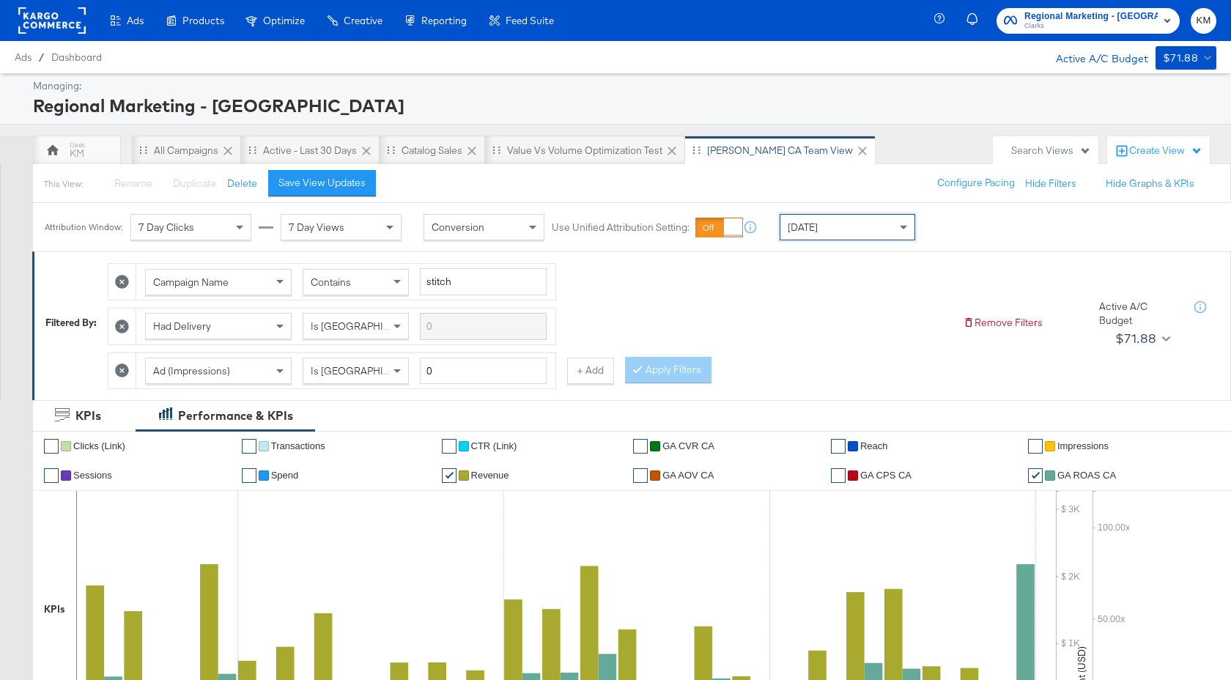
click at [836, 228] on div "Today" at bounding box center [847, 227] width 134 height 25
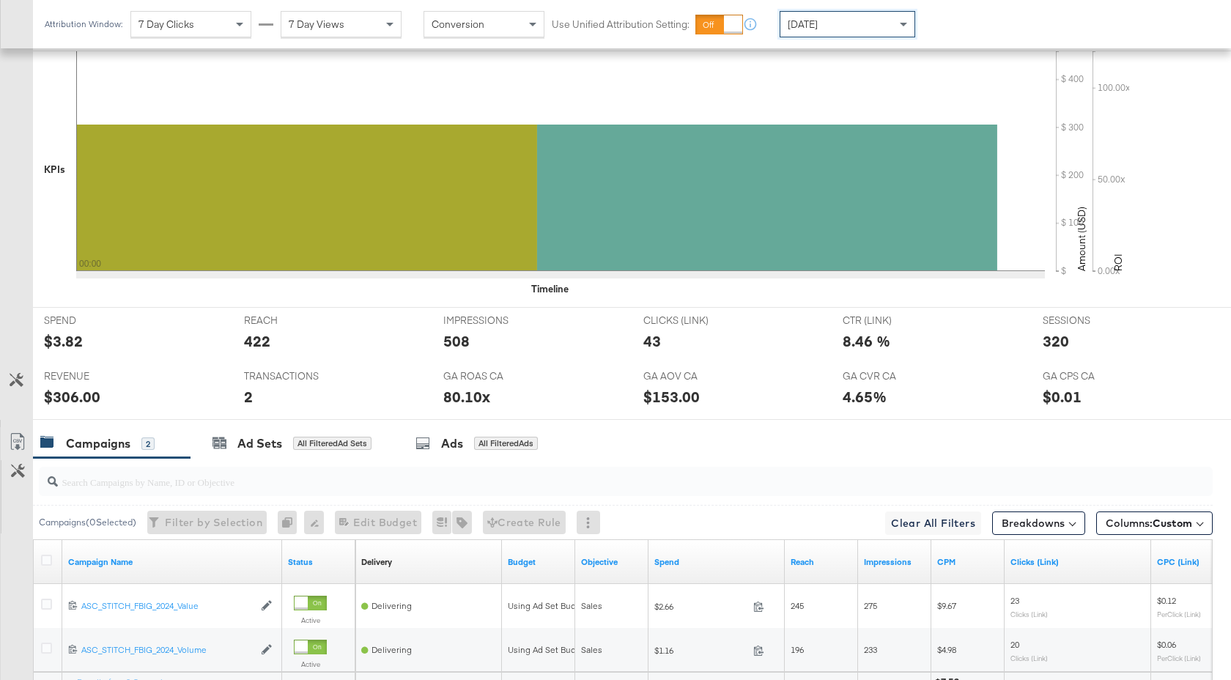
scroll to position [583, 0]
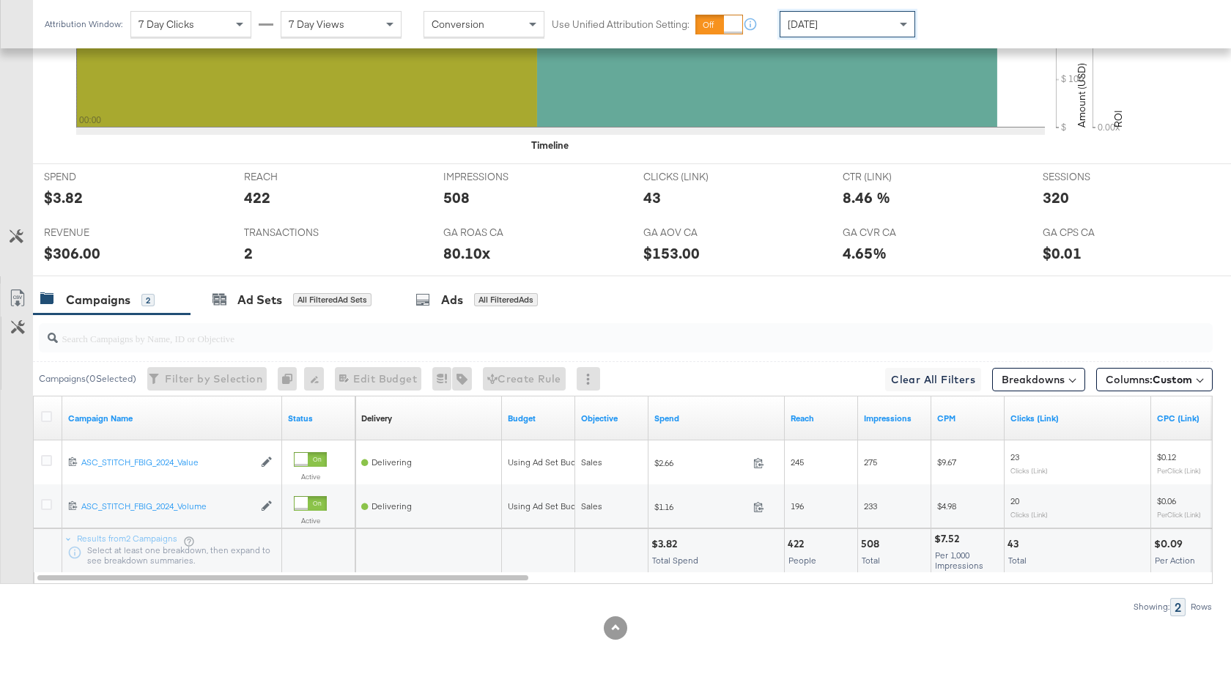
click at [809, 29] on span "Yesterday" at bounding box center [802, 24] width 30 height 13
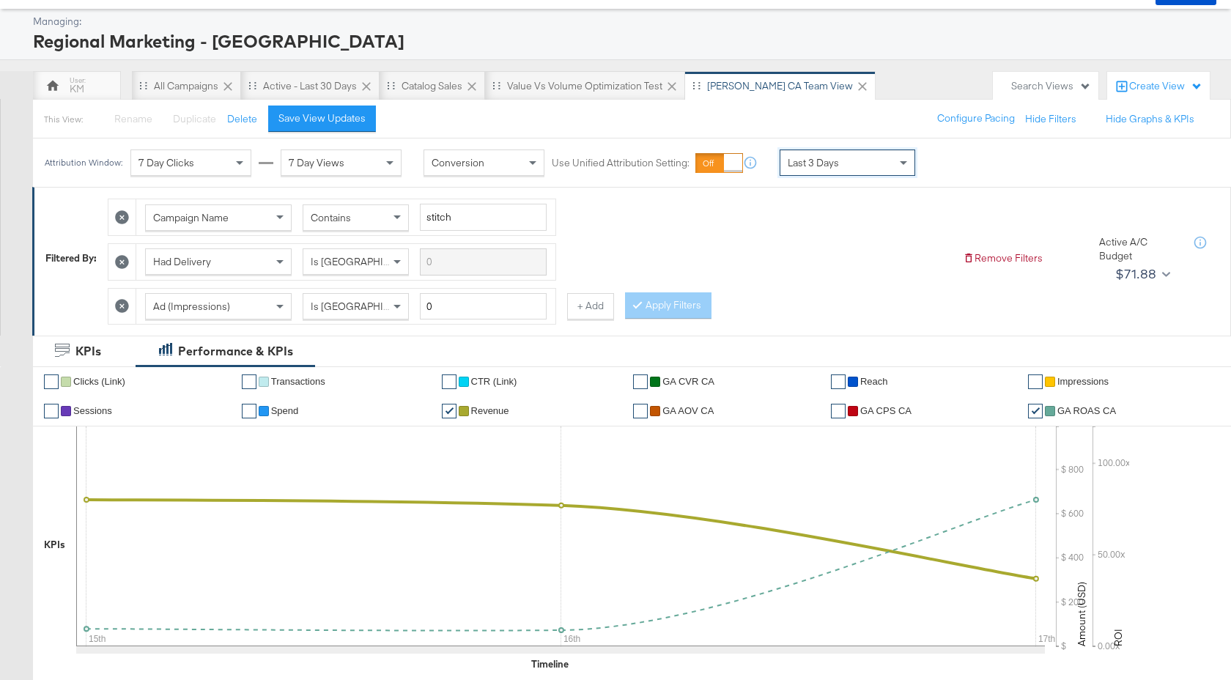
scroll to position [0, 0]
